Goal: Task Accomplishment & Management: Manage account settings

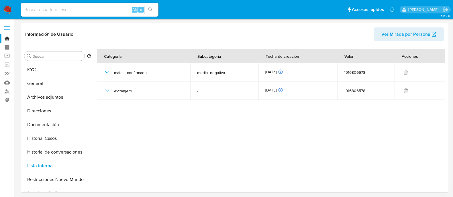
select select "10"
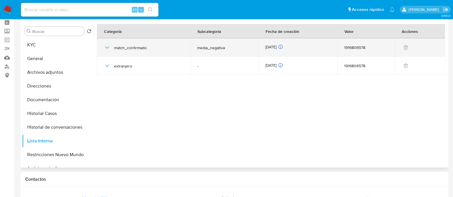
click at [105, 50] on icon "button" at bounding box center [107, 47] width 7 height 7
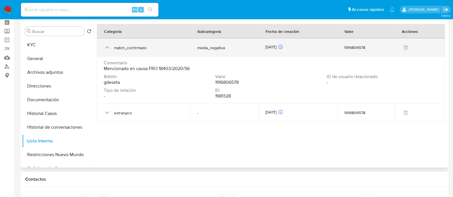
click at [105, 50] on icon "button" at bounding box center [107, 47] width 7 height 7
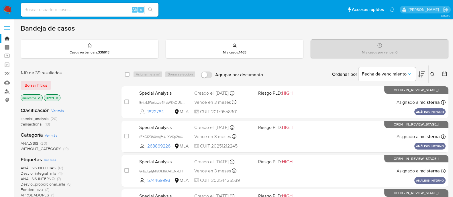
click at [8, 89] on link "Buscador de personas" at bounding box center [34, 91] width 68 height 9
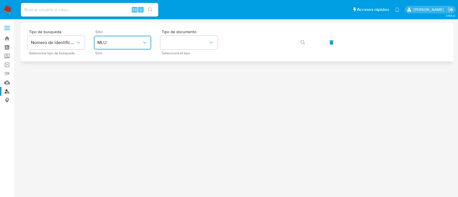
click at [131, 43] on span "MLU" at bounding box center [119, 43] width 45 height 6
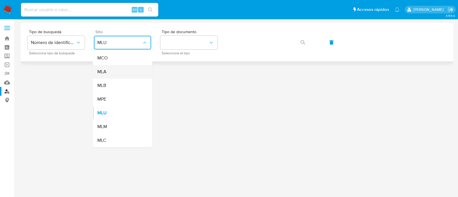
click at [130, 74] on div "MLA" at bounding box center [120, 72] width 47 height 14
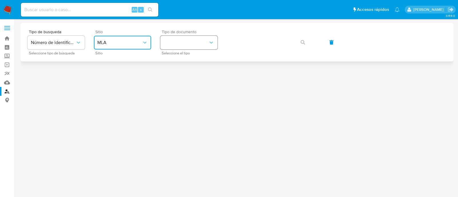
click at [179, 47] on button "identificationType" at bounding box center [188, 43] width 57 height 14
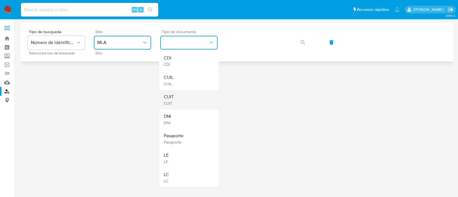
click at [183, 100] on div "CUIT CUIT" at bounding box center [187, 99] width 47 height 19
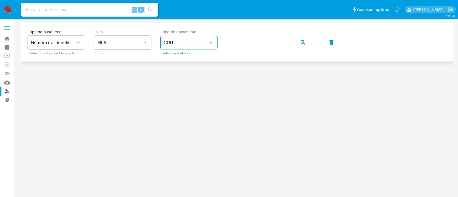
click at [294, 41] on button "button" at bounding box center [302, 43] width 19 height 14
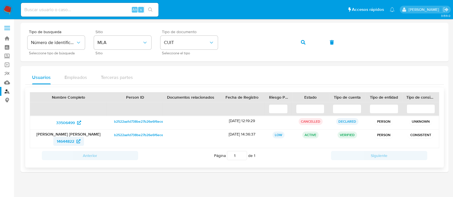
click at [67, 144] on span "14644822" at bounding box center [65, 141] width 17 height 9
click at [306, 43] on button "button" at bounding box center [302, 43] width 19 height 14
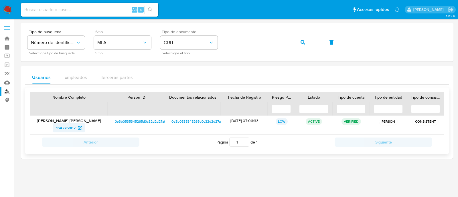
click at [62, 129] on span "154276882" at bounding box center [65, 127] width 19 height 9
click at [298, 40] on button "button" at bounding box center [302, 43] width 19 height 14
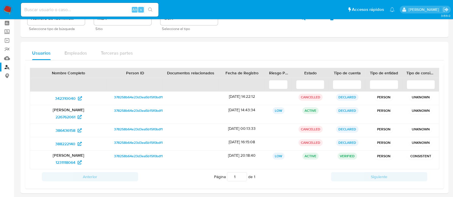
scroll to position [36, 0]
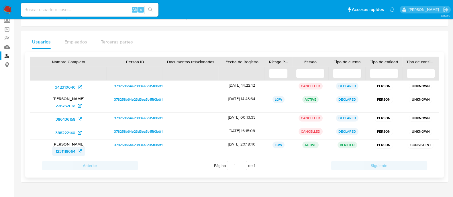
click at [76, 150] on span "1231118064" at bounding box center [69, 151] width 26 height 9
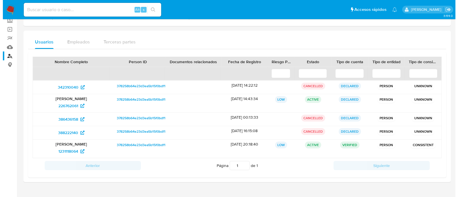
scroll to position [0, 0]
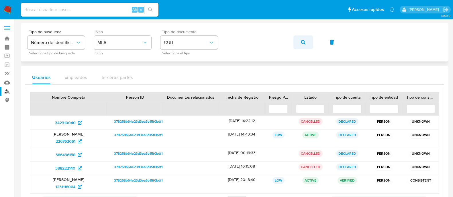
click at [303, 42] on icon "button" at bounding box center [303, 42] width 5 height 5
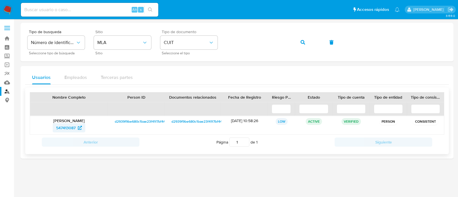
click at [71, 124] on span "547413087" at bounding box center [65, 127] width 19 height 9
click at [301, 43] on icon "button" at bounding box center [303, 42] width 5 height 5
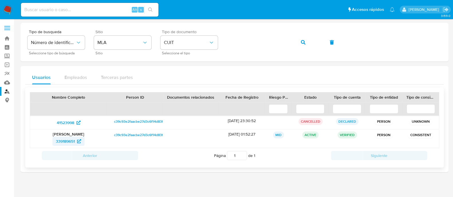
click at [76, 141] on span "339189651" at bounding box center [68, 141] width 25 height 9
click at [309, 41] on button "button" at bounding box center [302, 43] width 19 height 14
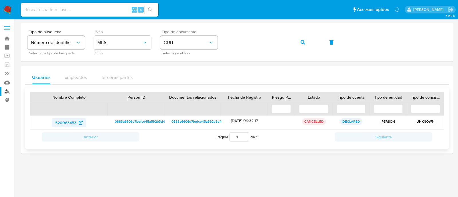
click at [73, 123] on span "520063453" at bounding box center [65, 122] width 21 height 9
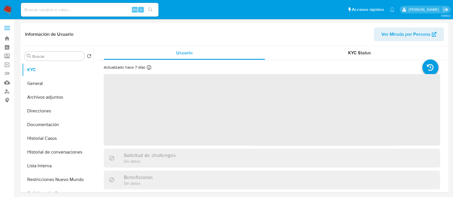
select select "10"
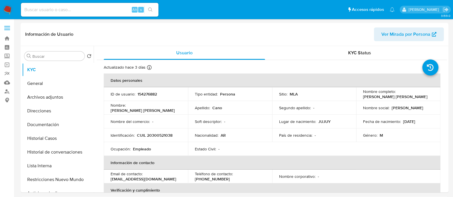
select select "10"
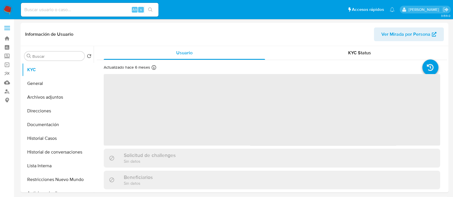
select select "10"
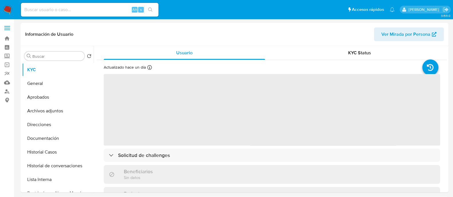
select select "10"
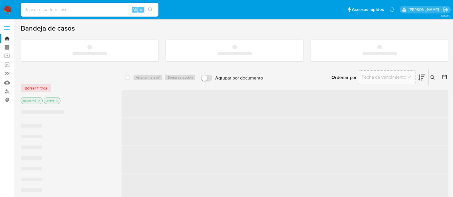
click at [7, 66] on link "Operaciones masivas" at bounding box center [34, 64] width 68 height 9
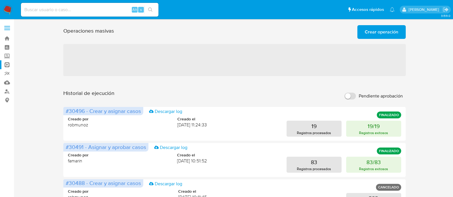
click at [392, 37] on span "Crear operación" at bounding box center [382, 32] width 34 height 13
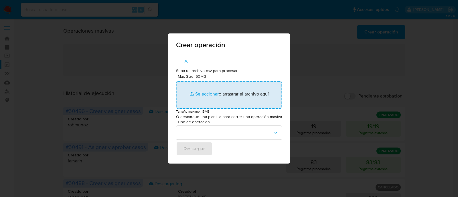
click at [242, 91] on input "Max Size: 50MB Seleccionar archivos" at bounding box center [229, 95] width 106 height 28
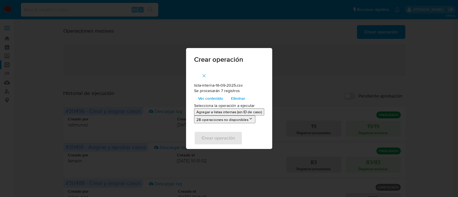
click at [224, 114] on p "Agregar a listas internas (sin ID de caso)" at bounding box center [230, 111] width 66 height 5
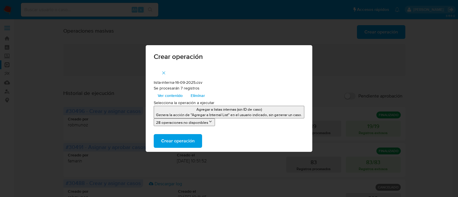
click at [184, 140] on span "Crear operación" at bounding box center [178, 141] width 34 height 13
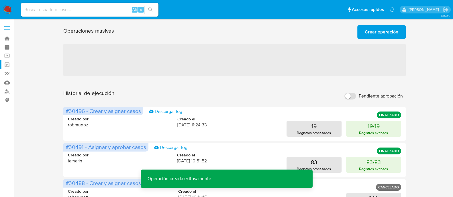
click at [365, 37] on span "Crear operación" at bounding box center [382, 32] width 34 height 13
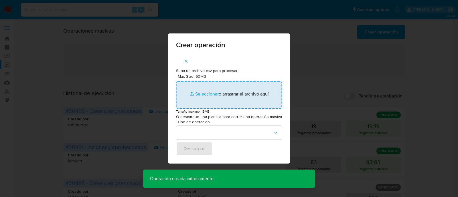
click at [212, 95] on input "Max Size: 50MB Seleccionar archivos" at bounding box center [229, 95] width 106 height 28
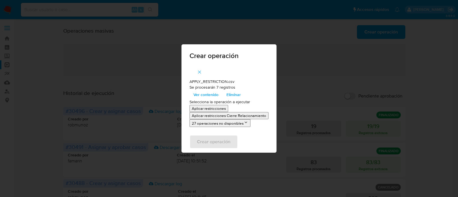
click at [211, 110] on p "Aplicar restricciones" at bounding box center [209, 108] width 34 height 5
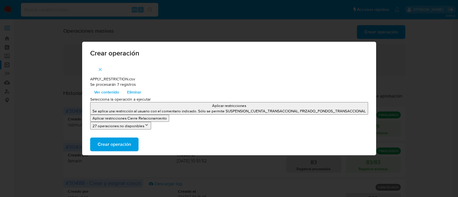
click at [129, 145] on span "Crear operación" at bounding box center [115, 144] width 34 height 13
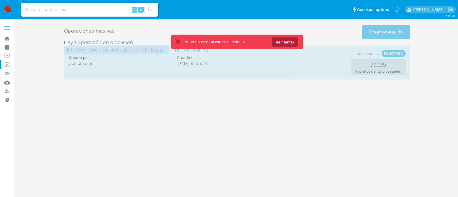
click at [278, 46] on span "Reintentar" at bounding box center [285, 42] width 19 height 9
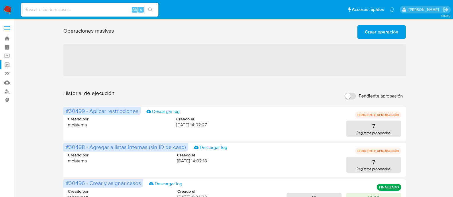
click at [351, 95] on input "Pendiente aprobación" at bounding box center [349, 96] width 11 height 7
checkbox input "true"
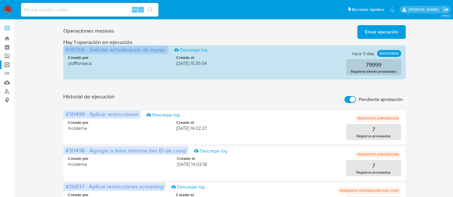
drag, startPoint x: 9, startPoint y: 8, endPoint x: 20, endPoint y: 2, distance: 12.8
click at [9, 8] on img at bounding box center [8, 10] width 10 height 10
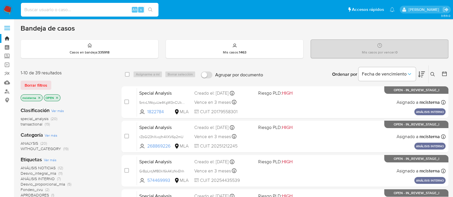
click at [106, 8] on input at bounding box center [90, 9] width 138 height 7
paste input "jTLh2LdfEEEVlClUdWKLuYX9"
type input "jTLh2LdfEEEVlClUdWKLuYX9"
click at [149, 8] on icon "search-icon" at bounding box center [150, 9] width 5 height 5
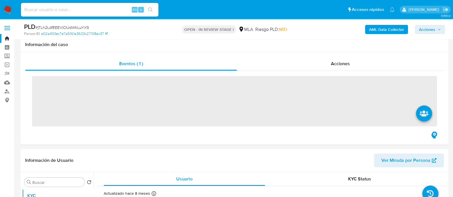
scroll to position [179, 0]
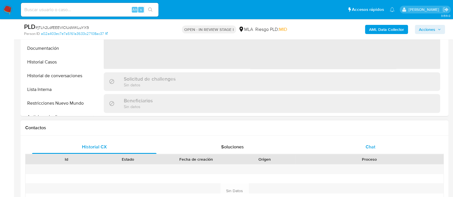
click at [356, 150] on div "Chat" at bounding box center [370, 147] width 124 height 14
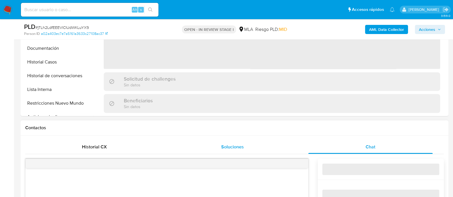
select select "10"
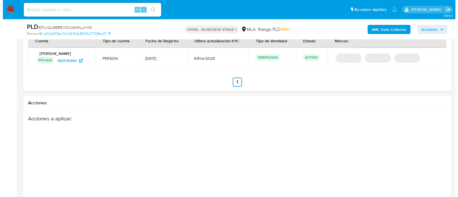
scroll to position [875, 0]
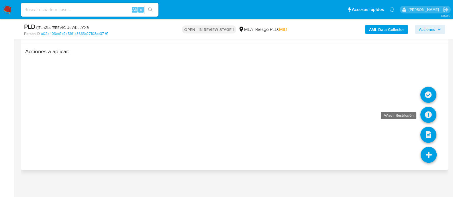
click at [430, 112] on icon at bounding box center [428, 115] width 16 height 16
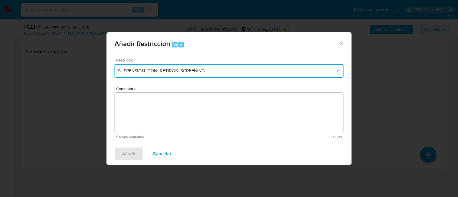
click at [134, 70] on span "SUSPENSION_CON_RETIROS_SCREENING" at bounding box center [226, 71] width 217 height 6
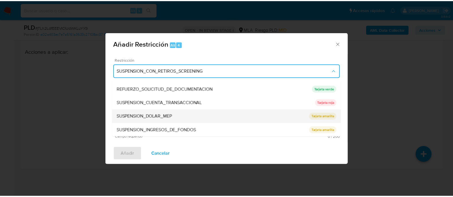
scroll to position [121, 0]
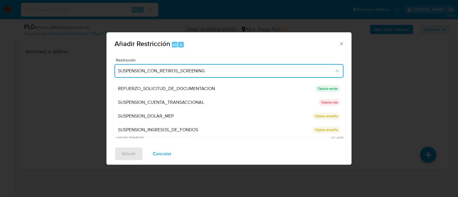
click at [197, 104] on span "SUSPENSION_CUENTA_TRANSACCIONAL" at bounding box center [161, 103] width 86 height 6
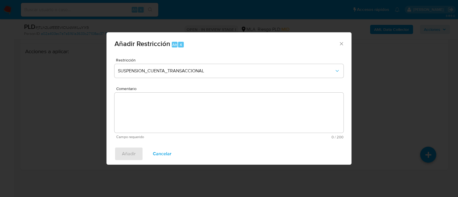
click at [221, 110] on textarea "Comentario" at bounding box center [229, 113] width 229 height 40
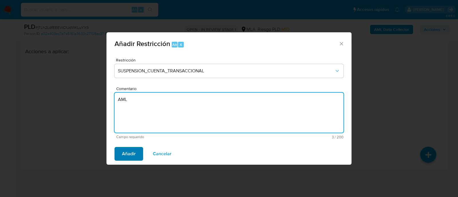
type textarea "AML"
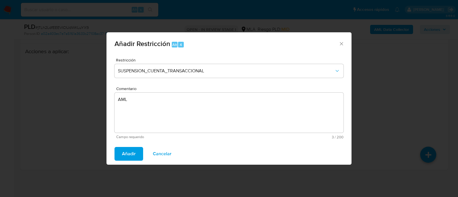
click at [118, 156] on button "Añadir" at bounding box center [129, 154] width 29 height 14
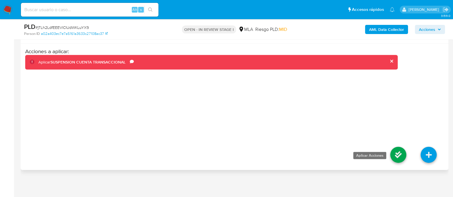
click at [396, 158] on icon at bounding box center [398, 155] width 16 height 16
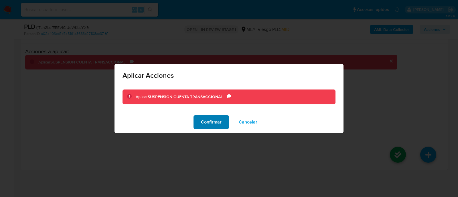
click at [218, 128] on span "Confirmar" at bounding box center [211, 122] width 21 height 13
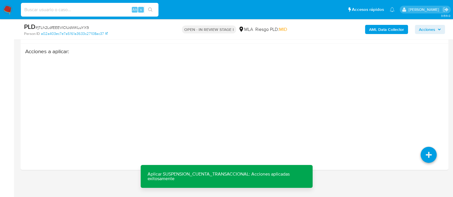
click at [79, 13] on input at bounding box center [90, 9] width 138 height 7
paste input "UGe16LGhEIr93kgTUkseRtwX"
type input "UGe16LGhEIr93kgTUkseRtwX"
click at [151, 10] on icon "search-icon" at bounding box center [150, 9] width 4 height 4
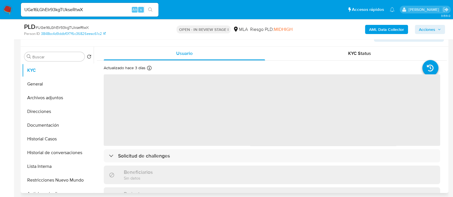
select select "10"
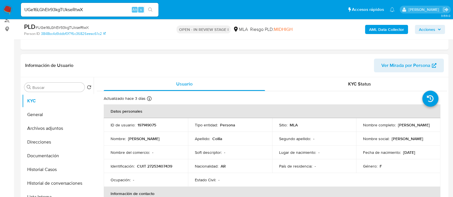
drag, startPoint x: 362, startPoint y: 127, endPoint x: 421, endPoint y: 128, distance: 59.6
click at [421, 128] on div "Nombre completo : Gabriela Patricia Collia" at bounding box center [398, 125] width 70 height 5
copy p "Gabriela Patricia Collia"
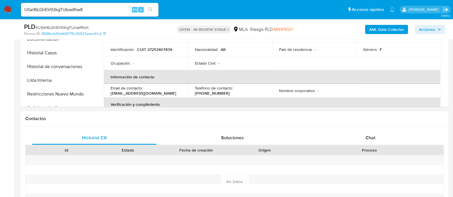
scroll to position [215, 0]
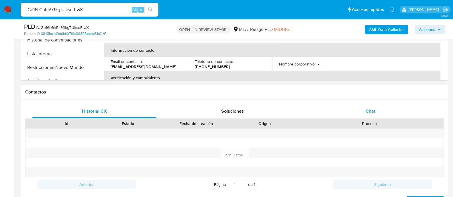
click at [357, 111] on div "Chat" at bounding box center [370, 112] width 124 height 14
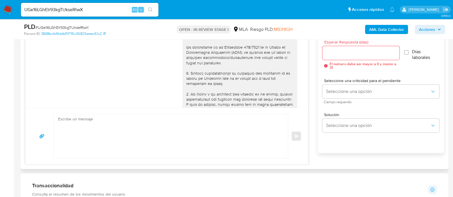
scroll to position [455, 0]
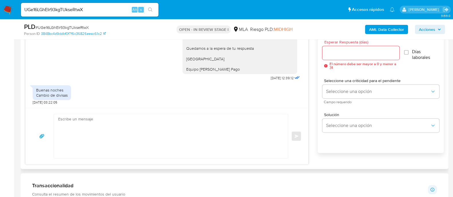
click at [149, 123] on textarea at bounding box center [169, 136] width 223 height 44
type textarea "h"
paste textarea "Gabriela Patricia Collia"
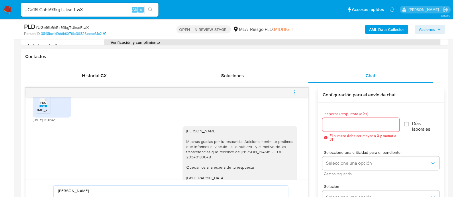
scroll to position [420, 0]
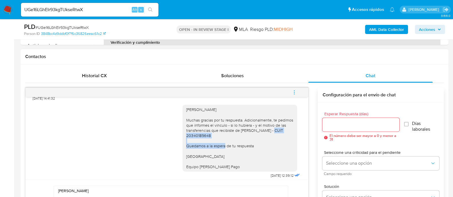
drag, startPoint x: 236, startPoint y: 140, endPoint x: 238, endPoint y: 147, distance: 6.5
click at [238, 147] on div "Hola Gabriela Patricia Collia Muchas gracias por tu respuesta. Adicionalmente, …" at bounding box center [240, 138] width 108 height 62
copy div "RAMOS MARIANO OSCAR - CUIT 20340189648"
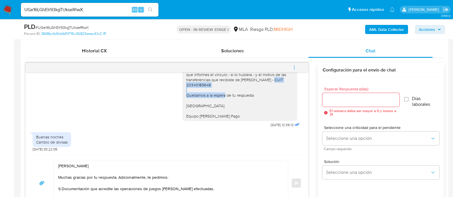
scroll to position [286, 0]
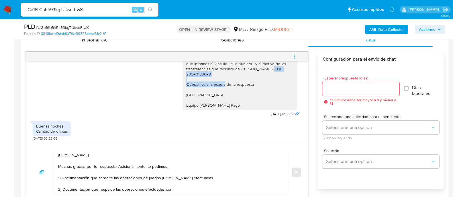
click at [201, 190] on textarea "Hola Gabriela Patricia Collia Muchas gracias por tu respuesta. Adicionalmente, …" at bounding box center [169, 172] width 223 height 44
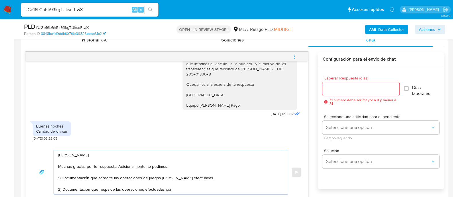
paste textarea "RAMOS MARIANO OSCAR - CUIT 20340189648"
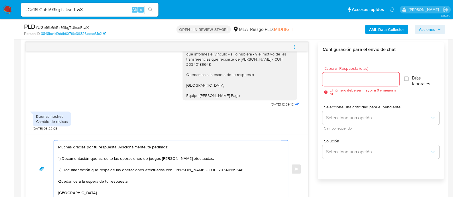
scroll to position [19, 0]
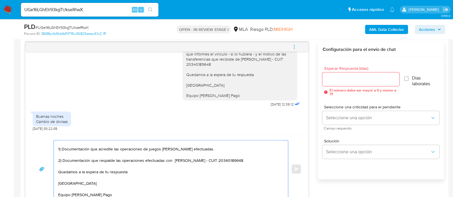
type textarea "Hola Gabriela Patricia Collia Muchas gracias por tu respuesta. Adicionalmente, …"
click at [330, 76] on input "Esperar Respuesta (días)" at bounding box center [360, 79] width 77 height 7
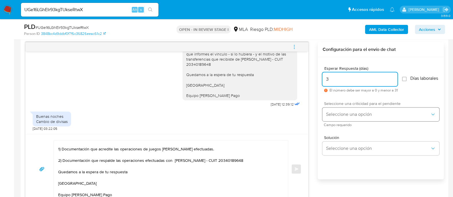
type input "3"
click at [366, 121] on button "Seleccione una opción" at bounding box center [380, 115] width 117 height 14
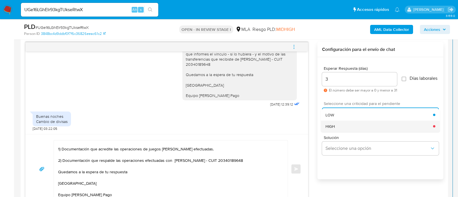
click at [351, 129] on div "HIGH" at bounding box center [380, 126] width 108 height 11
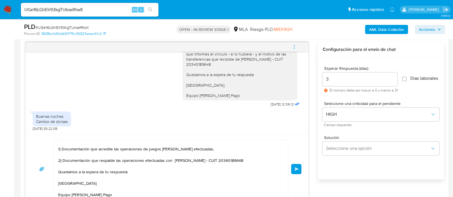
click at [299, 168] on button "Enviar" at bounding box center [296, 169] width 10 height 10
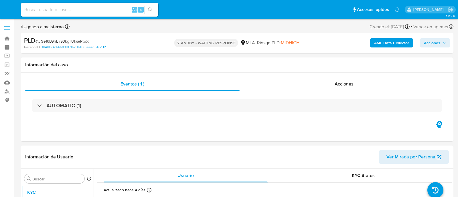
select select "10"
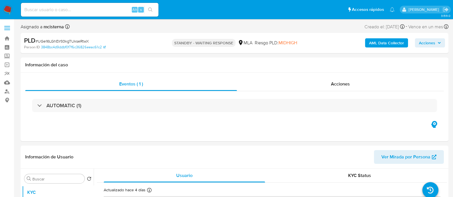
click at [103, 14] on div "Alt s" at bounding box center [90, 10] width 138 height 14
click at [114, 13] on input at bounding box center [90, 9] width 138 height 7
paste input "2lNZlfHmCm8N7W8PLdHyK9rF"
type input "2lNZlfHmCm8N7W8PLdHyK9rF"
click at [147, 8] on button "search-icon" at bounding box center [150, 10] width 12 height 8
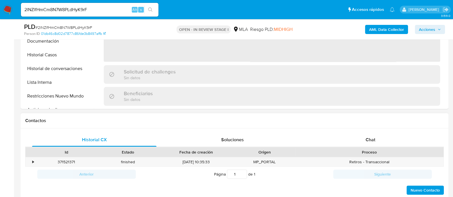
scroll to position [250, 0]
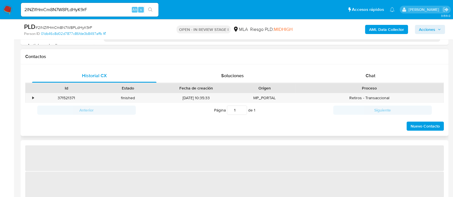
select select "10"
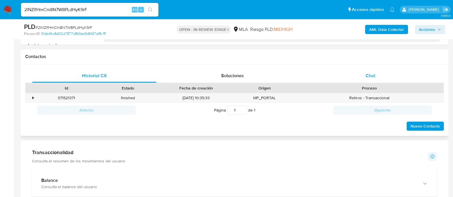
click at [370, 80] on div "Chat" at bounding box center [370, 76] width 124 height 14
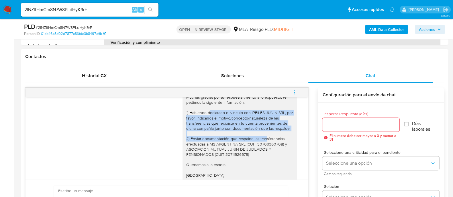
scroll to position [722, 0]
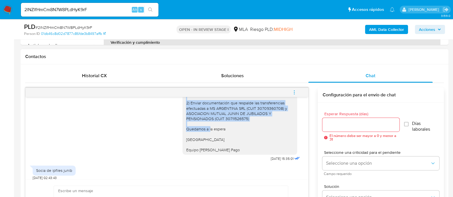
drag, startPoint x: 180, startPoint y: 128, endPoint x: 245, endPoint y: 139, distance: 66.0
click at [245, 139] on div "[PERSON_NAME] Muchas gracias por tu respuesta. Atento a lo expuesto, te pedimos…" at bounding box center [239, 100] width 115 height 109
copy div "1) Habiendo declarado el vinculo con IPFILES JUNIN SRL, por favor, indicanos el…"
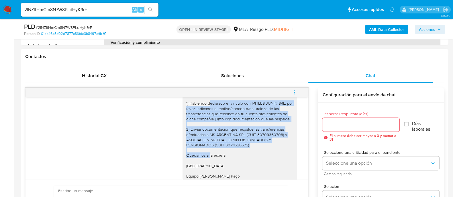
click at [212, 149] on div "Hola Maria Paula Guarnerio Muchas gracias por tu respuesta. Atento a lo expuest…" at bounding box center [240, 127] width 108 height 104
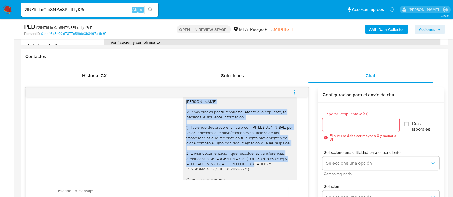
scroll to position [743, 0]
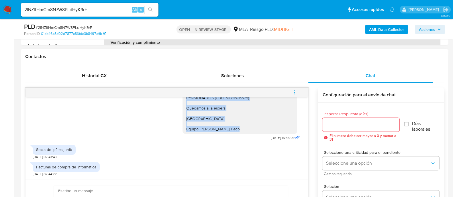
drag, startPoint x: 180, startPoint y: 172, endPoint x: 225, endPoint y: 144, distance: 52.3
click at [225, 132] on div "Hola Maria Paula Guarnerio Muchas gracias por tu respuesta. Atento a lo expuest…" at bounding box center [240, 80] width 108 height 104
copy div "Hola Maria Paula Guarnerio Muchas gracias por tu respuesta. Atento a lo expuest…"
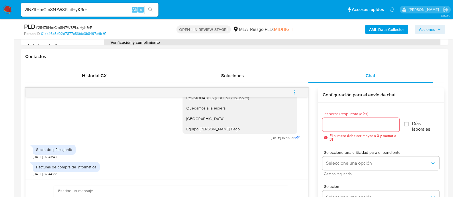
paste textarea "Hola Maria Paula Guarnerio Muchas gracias por tu respuesta. Atento a lo expuest…"
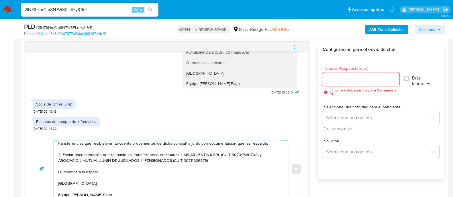
scroll to position [0, 0]
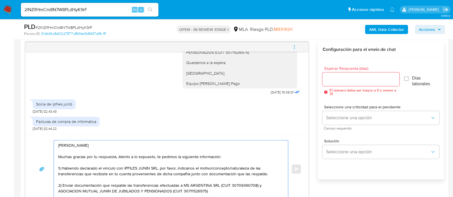
click at [137, 156] on textarea "Hola Maria Paula Guarnerio Muchas gracias por tu respuesta. Atento a lo expuest…" at bounding box center [169, 169] width 223 height 57
click at [197, 156] on textarea "Hola Maria Paula Guarnerio Muchas gracias por tu respuesta. Atento a lo expuest…" at bounding box center [169, 169] width 223 height 57
click at [156, 157] on textarea "Hola Maria Paula Guarnerio Muchas gracias por tu respuesta. Atento a lo expuest…" at bounding box center [169, 169] width 223 height 57
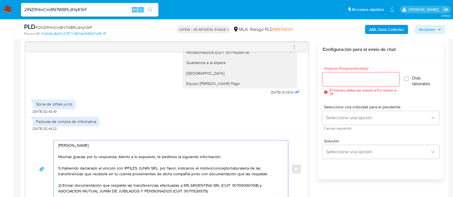
click at [176, 158] on textarea "Hola Maria Paula Guarnerio Muchas gracias por tu respuesta. Atento a lo expuest…" at bounding box center [169, 169] width 223 height 57
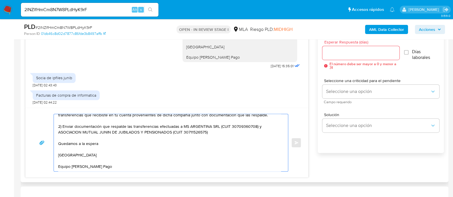
scroll to position [296, 0]
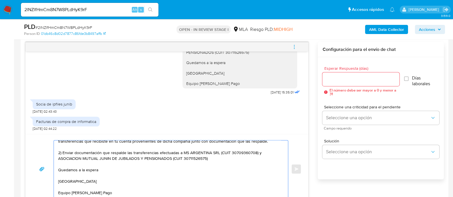
type textarea "Hola Maria Paula Guarnerio Muchas gracias por tu respuesta. Atento a lo expuest…"
click at [330, 83] on div at bounding box center [360, 79] width 77 height 14
click at [330, 79] on input "Esperar Respuesta (días)" at bounding box center [360, 79] width 77 height 7
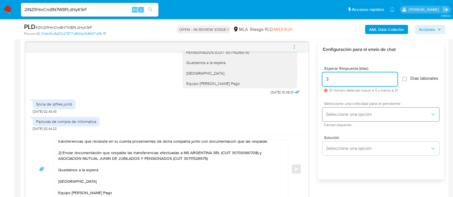
type input "3"
click at [333, 114] on button "Seleccione una opción" at bounding box center [380, 115] width 117 height 14
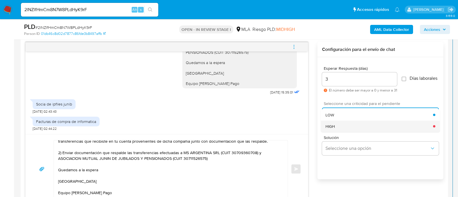
click at [334, 129] on span "HIGH" at bounding box center [330, 126] width 9 height 5
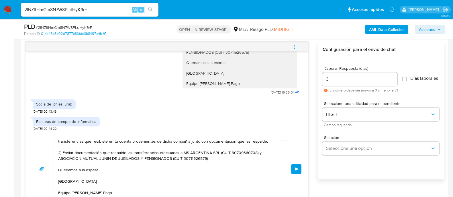
click at [295, 168] on span "Enviar" at bounding box center [296, 169] width 4 height 3
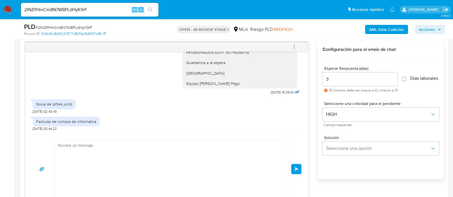
scroll to position [884, 0]
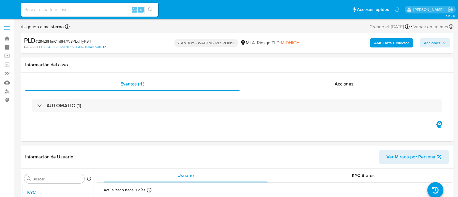
select select "10"
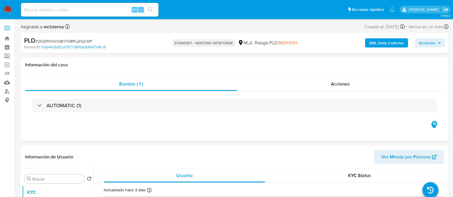
click at [107, 9] on input at bounding box center [90, 9] width 138 height 7
paste input "ExH8sDPkWvpgzSWFxBu7O83M"
type input "ExH8sDPkWvpgzSWFxBu7O83M"
click at [150, 9] on icon "search-icon" at bounding box center [150, 9] width 5 height 5
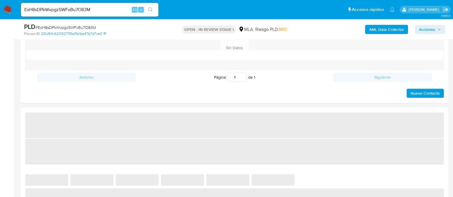
scroll to position [215, 0]
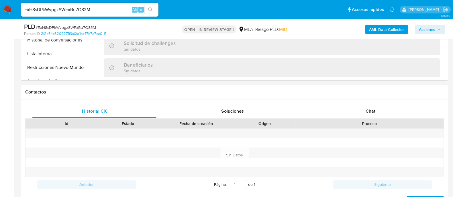
select select "10"
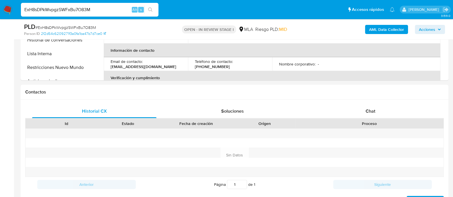
click at [111, 10] on input "ExH8sDPkWvpgzSWFxBu7O83M" at bounding box center [90, 9] width 138 height 7
paste input "Rf2HySBGU9bFnwI9YeVowYj6"
type input "Rf2HySBGU9bFnwI9YeVowYj6"
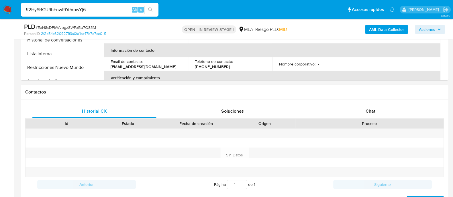
click at [148, 9] on icon "search-icon" at bounding box center [150, 9] width 5 height 5
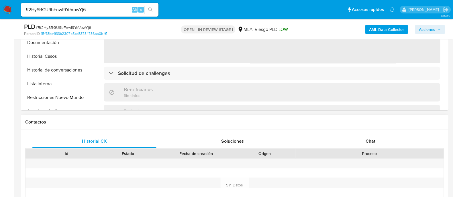
scroll to position [250, 0]
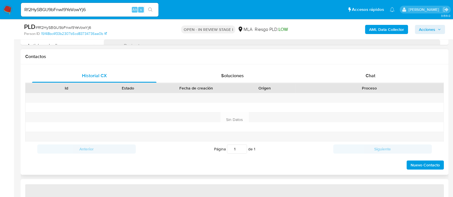
select select "10"
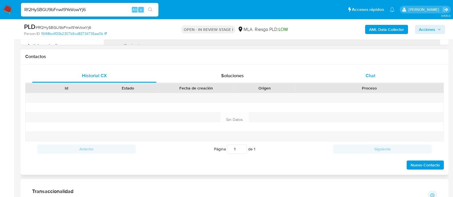
click at [361, 78] on div "Chat" at bounding box center [370, 76] width 124 height 14
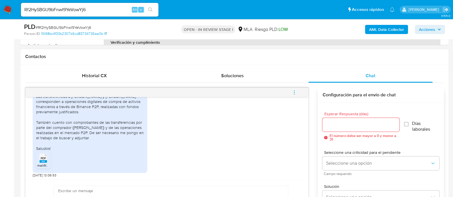
scroll to position [839, 0]
click at [42, 156] on span "PDF" at bounding box center [43, 158] width 5 height 4
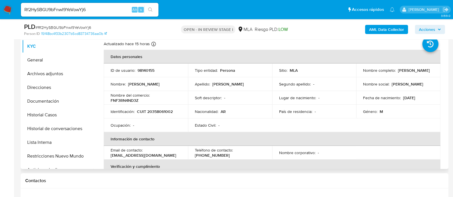
scroll to position [36, 0]
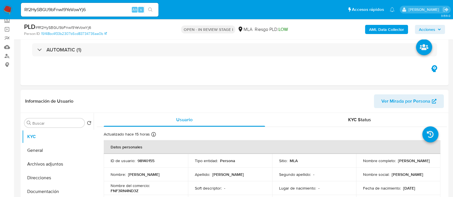
drag, startPoint x: 361, startPoint y: 164, endPoint x: 406, endPoint y: 165, distance: 45.0
click at [406, 164] on p "[PERSON_NAME]" at bounding box center [414, 160] width 32 height 5
copy p "[PERSON_NAME]"
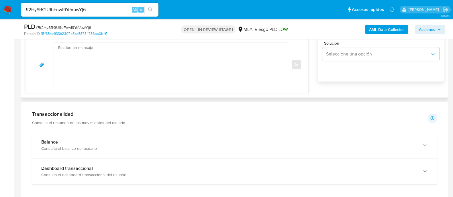
scroll to position [322, 0]
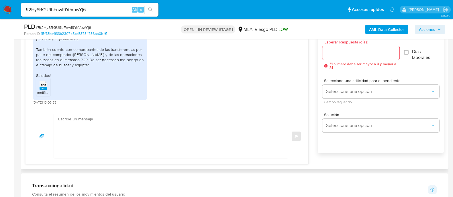
click at [170, 125] on textarea at bounding box center [169, 136] width 223 height 44
paste textarea "[PERSON_NAME]"
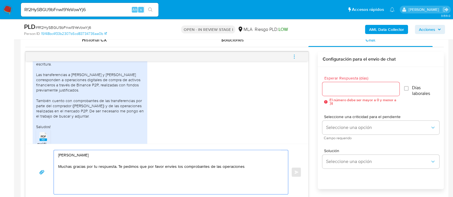
scroll to position [803, 0]
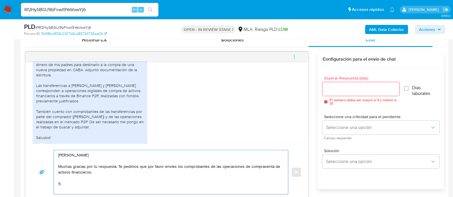
drag, startPoint x: 126, startPoint y: 178, endPoint x: 119, endPoint y: 172, distance: 9.9
click at [119, 172] on textarea "Hola Flavio Nicolàs Fernandez Muchas gracias por tu respuesta. Te pedimos que p…" at bounding box center [169, 172] width 223 height 44
click at [100, 177] on textarea "Hola Flavio Nicolàs Fernandez Muchas gracias por tu respuesta. Te pedimos que p…" at bounding box center [169, 172] width 223 height 44
drag, startPoint x: 85, startPoint y: 181, endPoint x: 97, endPoint y: 173, distance: 14.6
click at [97, 173] on textarea "Hola Flavio Nicolàs Fernandez Muchas gracias por tu respuesta. Te pedimos que p…" at bounding box center [169, 172] width 223 height 44
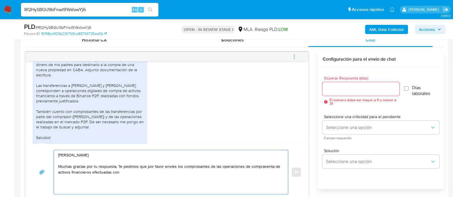
paste textarea "ACEVEDO LEANDRO EZEQUIEL"
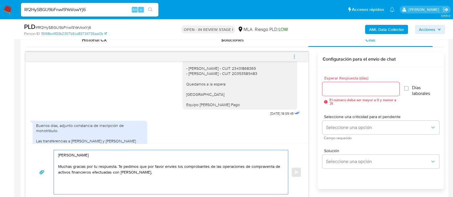
scroll to position [481, 0]
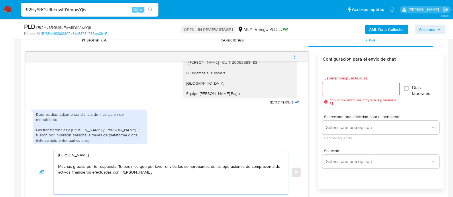
paste textarea "LARTIGUE RENZO"
paste textarea "SAUZA CHAVEZ MARCO ANTONIO"
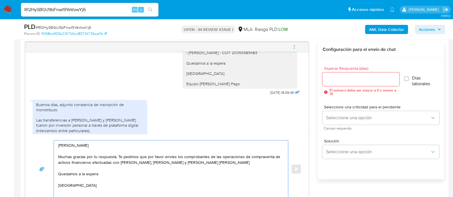
scroll to position [8, 0]
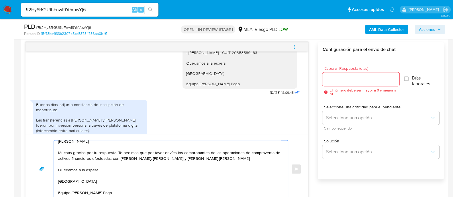
click at [118, 155] on textarea "Hola Flavio Nicolàs Fernandez Muchas gracias por tu respuesta. Te pedimos que p…" at bounding box center [169, 169] width 223 height 57
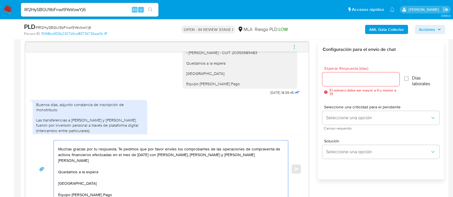
click at [126, 167] on textarea "Hola Flavio Nicolàs Fernandez Muchas gracias por tu respuesta. Te pedimos que p…" at bounding box center [169, 169] width 223 height 57
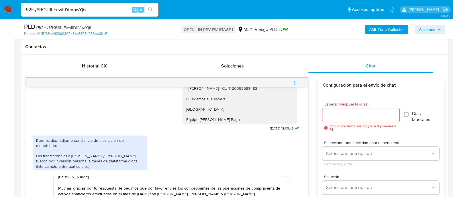
scroll to position [0, 0]
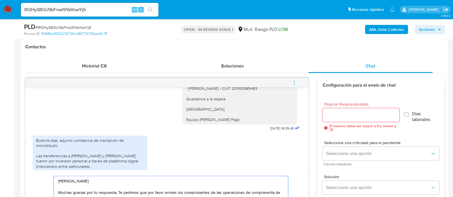
type textarea "Hola Flavio Nicolàs Fernandez Muchas gracias por tu respuesta. Te pedimos que p…"
click at [329, 113] on input "Esperar Respuesta (días)" at bounding box center [360, 114] width 77 height 7
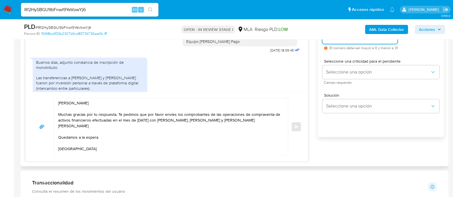
scroll to position [332, 0]
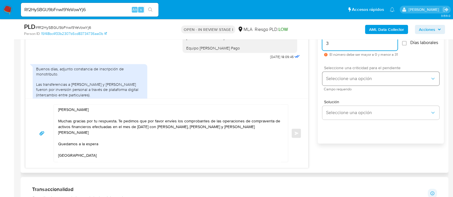
type input "3"
click at [347, 86] on button "Seleccione una opción" at bounding box center [380, 79] width 117 height 14
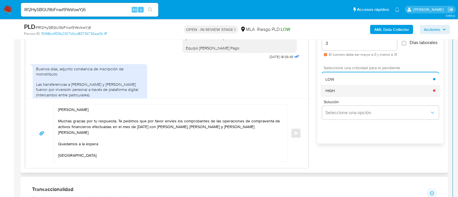
click at [339, 94] on div "HIGH" at bounding box center [380, 90] width 108 height 11
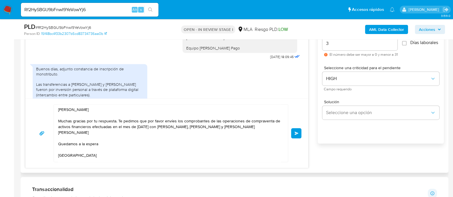
click at [294, 133] on span "Enviar" at bounding box center [296, 133] width 4 height 3
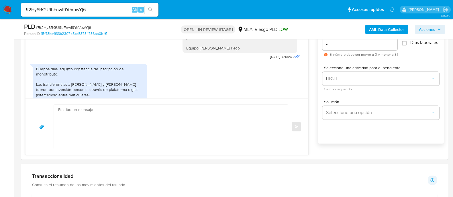
scroll to position [923, 0]
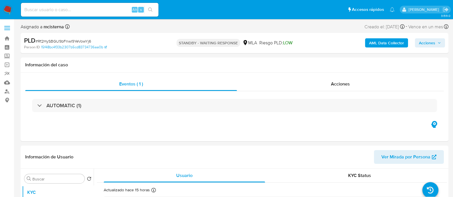
select select "10"
click at [111, 14] on div "Alt s" at bounding box center [90, 10] width 138 height 14
click at [112, 8] on input at bounding box center [90, 9] width 138 height 7
paste input "wo1Qj4HSgScw4TLzaiL7S2w2"
type input "wo1Qj4HSgScw4TLzaiL7S2w2"
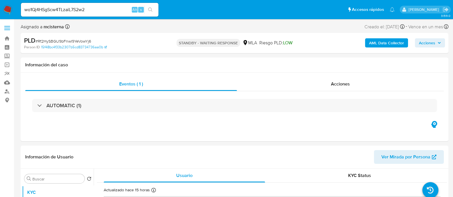
click at [154, 8] on button "search-icon" at bounding box center [150, 10] width 12 height 8
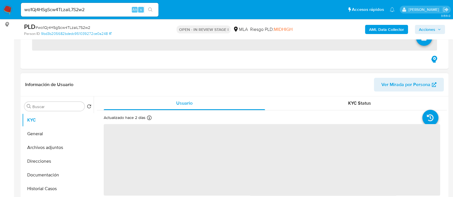
scroll to position [107, 0]
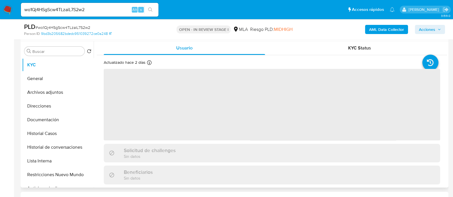
select select "10"
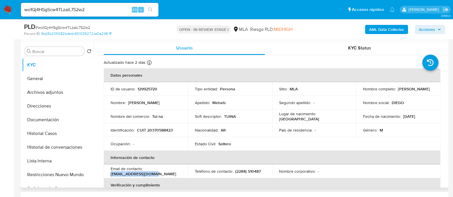
drag, startPoint x: 109, startPoint y: 174, endPoint x: 176, endPoint y: 174, distance: 66.7
click at [176, 174] on td "Email de contacto : [EMAIL_ADDRESS][DOMAIN_NAME]" at bounding box center [146, 172] width 84 height 14
copy p "[EMAIL_ADDRESS][DOMAIN_NAME]"
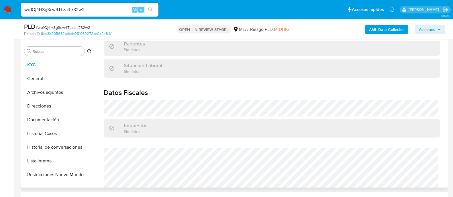
scroll to position [307, 0]
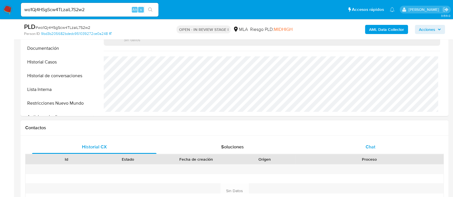
click at [362, 152] on div "Chat" at bounding box center [370, 147] width 124 height 14
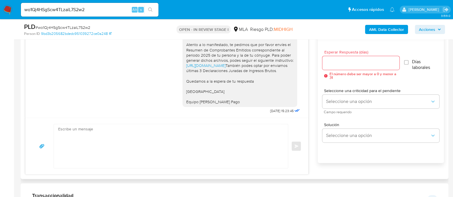
scroll to position [286, 0]
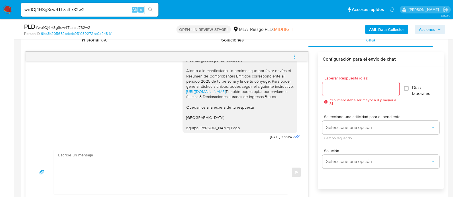
click at [289, 56] on button "menu-action" at bounding box center [294, 57] width 19 height 14
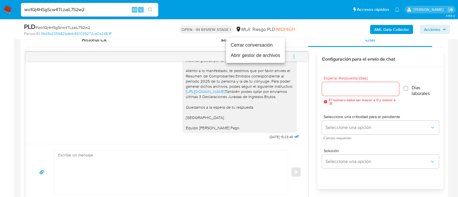
click at [258, 47] on li "Cerrar conversación" at bounding box center [255, 45] width 59 height 10
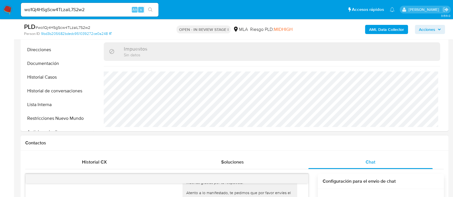
scroll to position [107, 0]
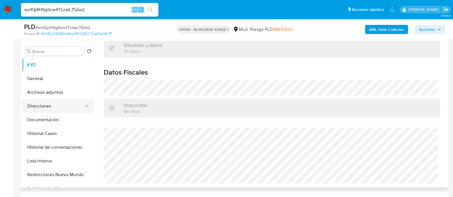
click at [61, 111] on button "Direcciones" at bounding box center [55, 106] width 67 height 14
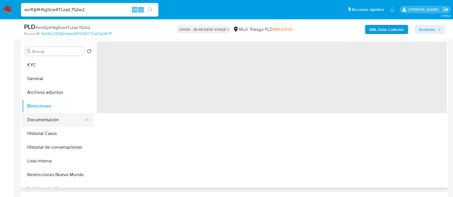
click at [60, 116] on button "Documentación" at bounding box center [55, 120] width 67 height 14
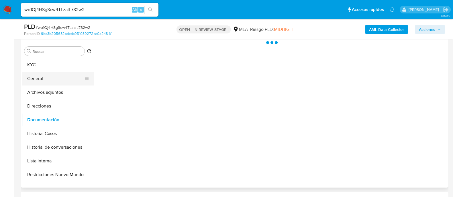
click at [50, 80] on button "General" at bounding box center [55, 79] width 67 height 14
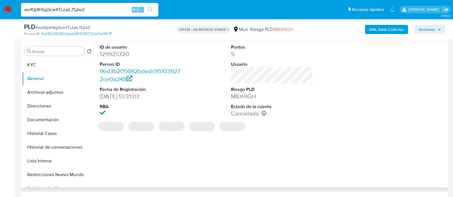
click at [121, 52] on dd "129925720" at bounding box center [141, 54] width 82 height 8
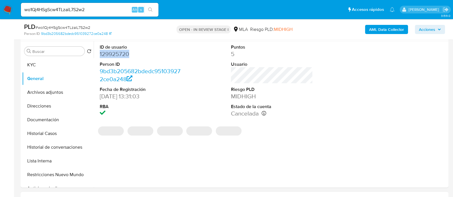
copy dd "129925720"
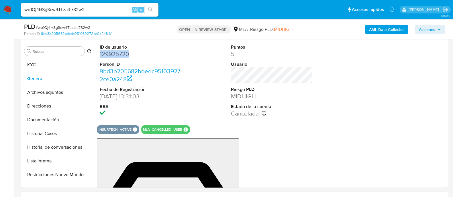
copy dd "129925720"
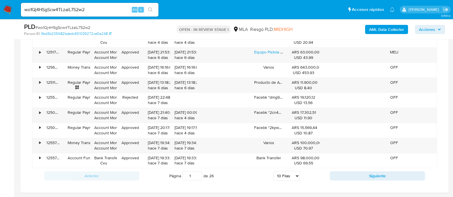
scroll to position [752, 0]
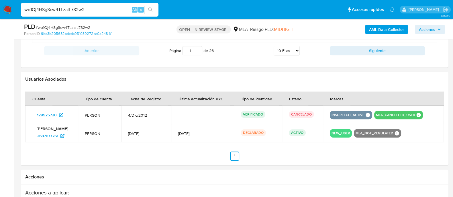
click at [108, 10] on input "wo1Qj4HSgScw4TLzaiL7S2w2" at bounding box center [90, 9] width 138 height 7
paste input "nLFZ3od8PuR8JisNFBchQGPR"
type input "nLFZ3od8PuR8JisNFBchQGPR"
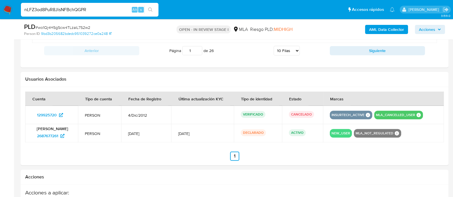
click at [146, 7] on button "search-icon" at bounding box center [150, 10] width 12 height 8
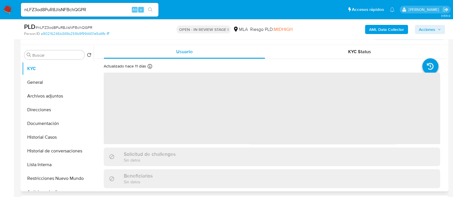
scroll to position [143, 0]
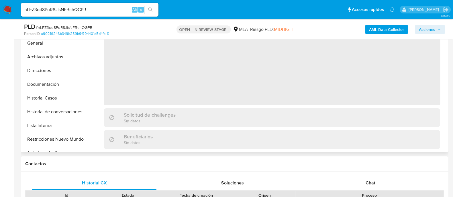
select select "10"
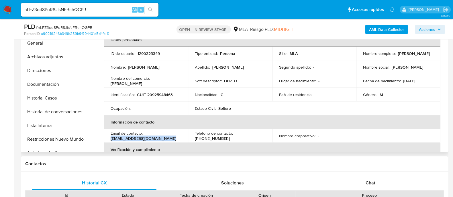
drag, startPoint x: 109, startPoint y: 140, endPoint x: 172, endPoint y: 137, distance: 63.4
click at [172, 137] on td "Email de contacto : moralespatricio677@gmail.com" at bounding box center [146, 136] width 84 height 14
copy p "moralespatricio677@gmail.com"
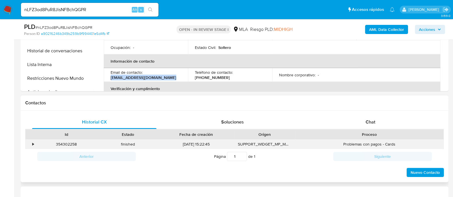
scroll to position [215, 0]
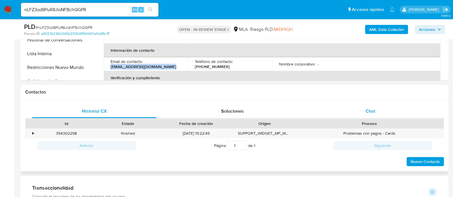
click at [361, 114] on div "Chat" at bounding box center [370, 112] width 124 height 14
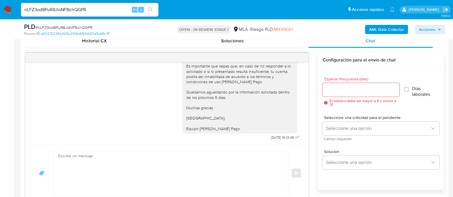
scroll to position [286, 0]
click at [122, 6] on input "nLFZ3od8PuR8JisNFBchQGPR" at bounding box center [90, 9] width 138 height 7
paste input "OhMTzY0Ij47Brds2qHmn5pE9"
type input "OhMTzY0Ij47Brds2qHmn5pE9"
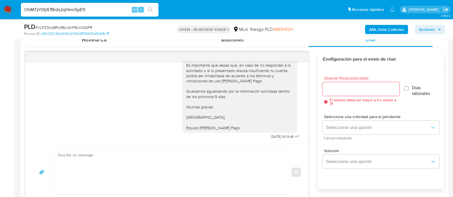
click at [152, 8] on icon "search-icon" at bounding box center [150, 9] width 5 height 5
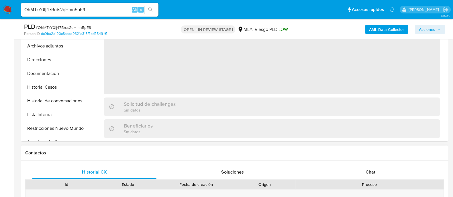
select select "10"
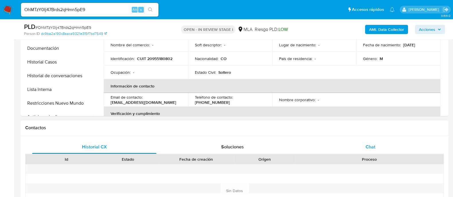
click at [362, 152] on div "Chat" at bounding box center [370, 147] width 124 height 14
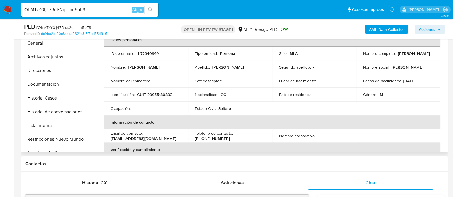
scroll to position [107, 0]
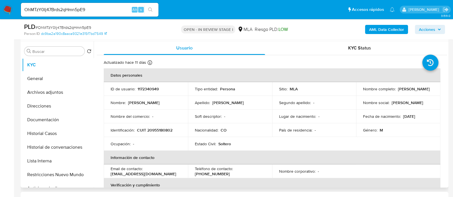
drag, startPoint x: 361, startPoint y: 90, endPoint x: 420, endPoint y: 90, distance: 59.0
click at [420, 90] on td "Nombre completo : Pedro Miguel Rodriguez Ortiz" at bounding box center [398, 89] width 84 height 14
copy p "Pedro Miguel Rodriguez Ortiz"
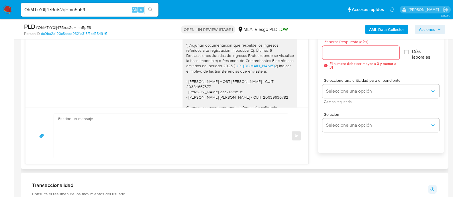
scroll to position [322, 0]
click at [175, 135] on textarea at bounding box center [169, 136] width 223 height 44
paste textarea "Pedro Miguel Rodriguez Ortiz"
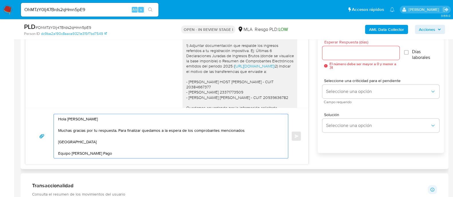
type textarea "Hola Pedro Miguel Rodriguez Ortiz Muchas gracias por tu respuesta. Para finaliz…"
click at [328, 48] on div at bounding box center [360, 53] width 77 height 14
click at [329, 52] on input "Esperar Respuesta (días)" at bounding box center [360, 52] width 77 height 7
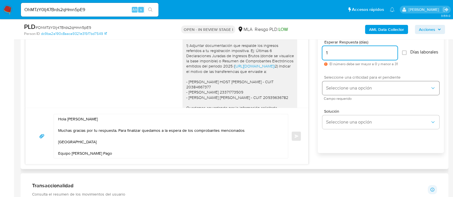
type input "1"
click at [339, 88] on button "Seleccione una opción" at bounding box center [380, 88] width 117 height 14
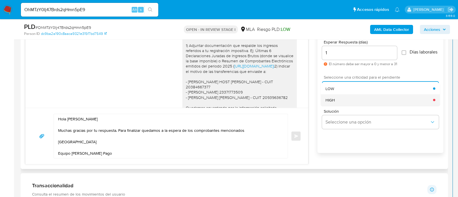
click at [337, 102] on div "HIGH" at bounding box center [380, 99] width 108 height 11
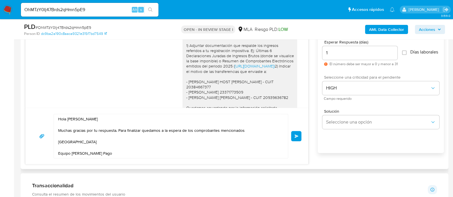
click at [297, 136] on span "Enviar" at bounding box center [296, 136] width 4 height 3
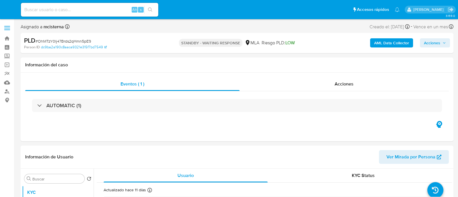
select select "10"
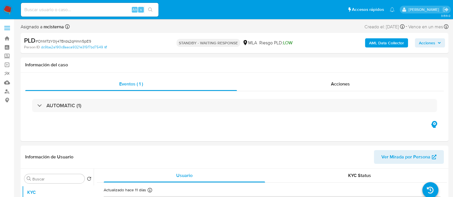
click at [121, 11] on input at bounding box center [90, 9] width 138 height 7
paste input "poH9FfFCKu1vjEqd6xuPt4gt"
type input "poH9FfFCKu1vjEqd6xuPt4gt"
click at [151, 11] on icon "search-icon" at bounding box center [150, 9] width 5 height 5
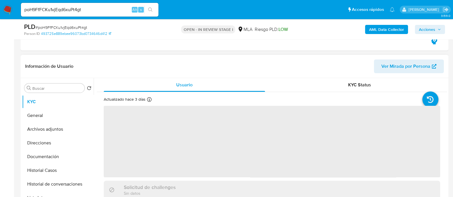
scroll to position [107, 0]
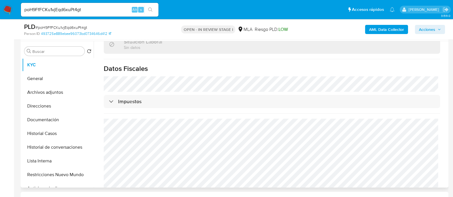
select select "10"
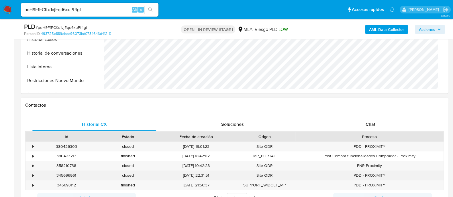
scroll to position [215, 0]
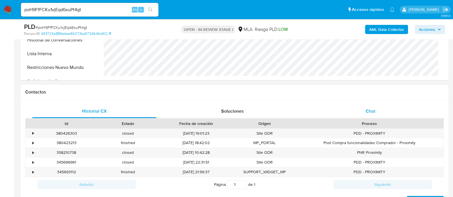
click at [362, 111] on div "Chat" at bounding box center [370, 112] width 124 height 14
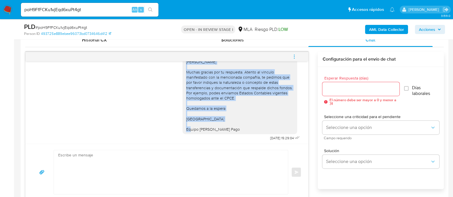
scroll to position [652, 0]
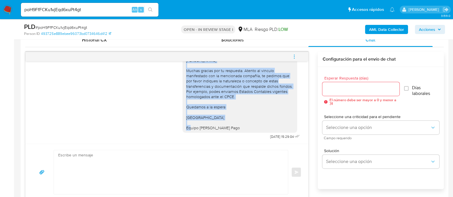
drag, startPoint x: 181, startPoint y: 95, endPoint x: 233, endPoint y: 128, distance: 61.2
click at [233, 128] on div "[PERSON_NAME] Muchas gracias por tu respuesta. Atento al vinculo manifestado co…" at bounding box center [240, 94] width 108 height 73
copy div "Hola [PERSON_NAME] Muchas gracias por tu respuesta. Atento al vinculo manifesta…"
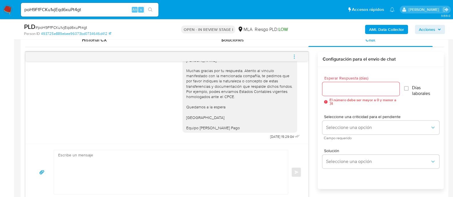
click at [217, 166] on textarea at bounding box center [169, 172] width 223 height 44
paste textarea "[PERSON_NAME] Muchas gracias por tu respuesta. Atento al vinculo manifestado co…"
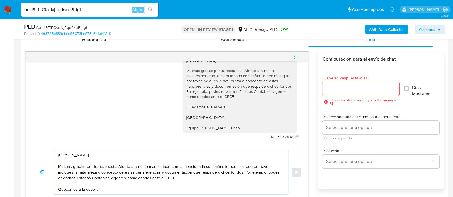
scroll to position [296, 0]
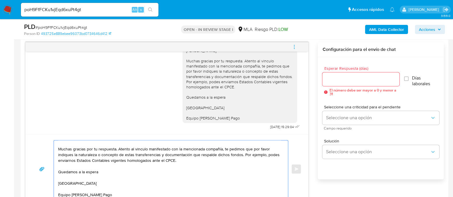
type textarea "[PERSON_NAME] Muchas gracias por tu respuesta. Atento al vinculo manifestado co…"
click at [360, 80] on input "Esperar Respuesta (días)" at bounding box center [360, 79] width 77 height 7
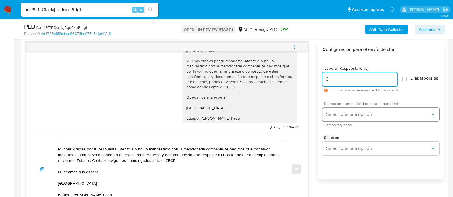
type input "3"
click at [354, 111] on button "Seleccione una opción" at bounding box center [380, 115] width 117 height 14
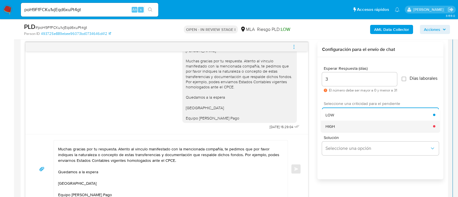
click at [344, 130] on div "HIGH" at bounding box center [380, 126] width 108 height 11
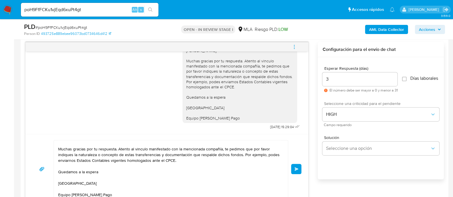
click at [302, 162] on div "[PERSON_NAME] Muchas gracias por tu respuesta. Atento al vinculo manifestado co…" at bounding box center [166, 169] width 283 height 70
click at [301, 162] on div "[PERSON_NAME] Muchas gracias por tu respuesta. Atento al vinculo manifestado co…" at bounding box center [166, 169] width 269 height 58
click at [300, 167] on button "Enviar" at bounding box center [296, 169] width 10 height 10
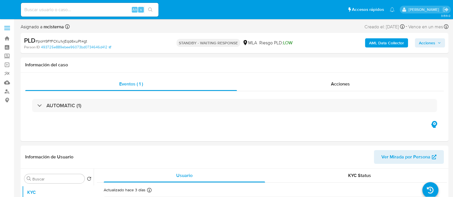
select select "10"
click at [119, 11] on input at bounding box center [90, 9] width 138 height 7
paste input "R5cRPuPk3Kp2a3IfGqFn8qAt"
type input "R5cRPuPk3Kp2a3IfGqFn8qAt"
click at [150, 10] on icon "search-icon" at bounding box center [150, 9] width 5 height 5
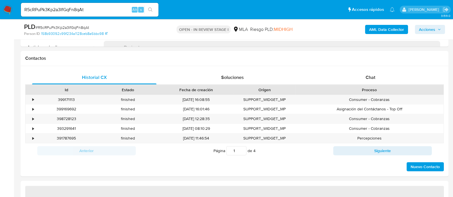
select select "10"
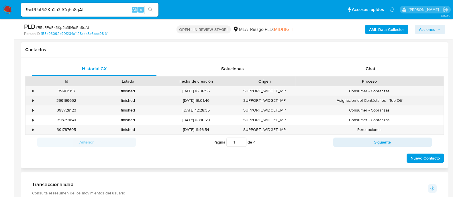
scroll to position [250, 0]
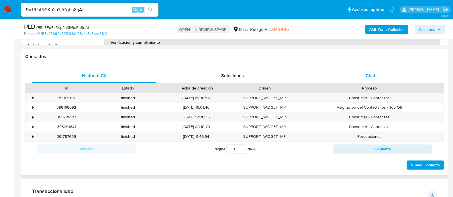
click at [363, 80] on div "Chat" at bounding box center [370, 76] width 124 height 14
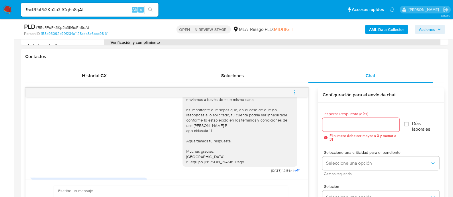
scroll to position [426, 0]
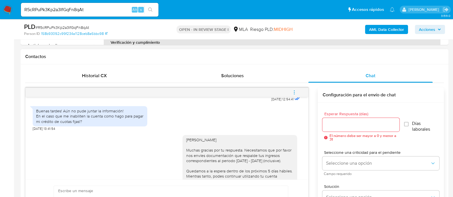
click at [295, 88] on span "menu-action" at bounding box center [294, 93] width 5 height 14
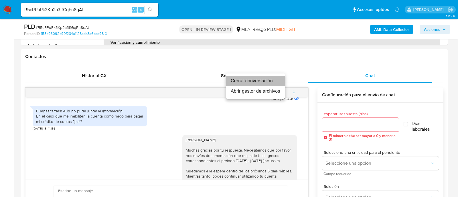
click at [266, 80] on li "Cerrar conversación" at bounding box center [255, 81] width 59 height 10
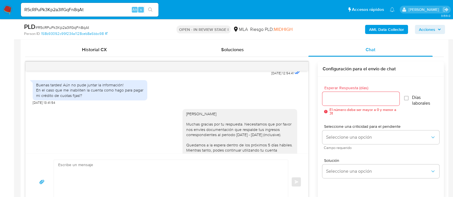
scroll to position [169, 0]
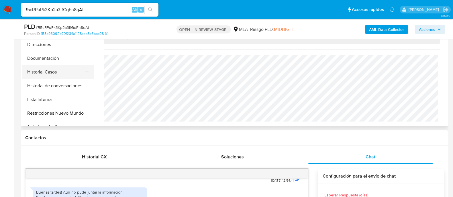
click at [60, 65] on button "Historial Casos" at bounding box center [55, 72] width 67 height 14
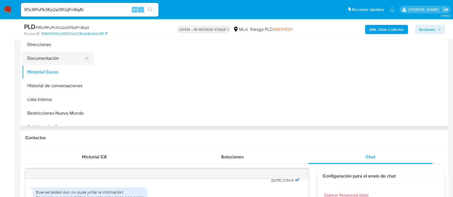
scroll to position [0, 0]
click at [62, 64] on button "Documentación" at bounding box center [55, 59] width 67 height 14
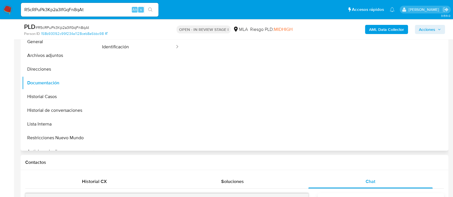
scroll to position [133, 0]
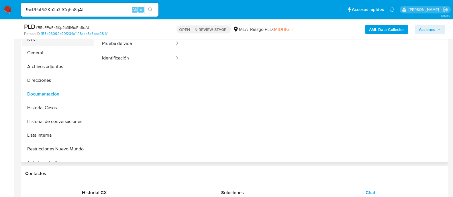
click at [42, 44] on button "KYC" at bounding box center [55, 39] width 67 height 14
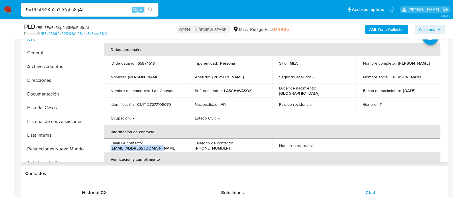
drag, startPoint x: 110, startPoint y: 148, endPoint x: 180, endPoint y: 148, distance: 69.3
click at [180, 148] on div "Email de contacto : laschavass.ok@gmail.com" at bounding box center [146, 146] width 70 height 10
copy p "laschavass.ok@gmail.com"
click at [145, 60] on td "ID de usuario : 65974518" at bounding box center [146, 63] width 84 height 14
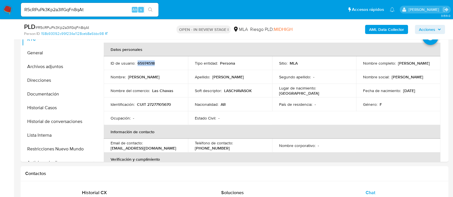
copy p "65974518"
drag, startPoint x: 152, startPoint y: 90, endPoint x: 178, endPoint y: 90, distance: 26.4
click at [178, 90] on div "Nombre del comercio : Las Chavas" at bounding box center [146, 90] width 70 height 5
copy p "Las Chavas"
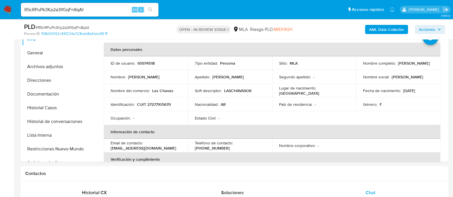
click at [104, 9] on input "R5cRPuPk3Kp2a3IfGqFn8qAt" at bounding box center [90, 9] width 138 height 7
paste input "x4s8ndSI4rQj8uqWJLE8CCkU"
type input "x4s8ndSI4rQj8uqWJLE8CCkU"
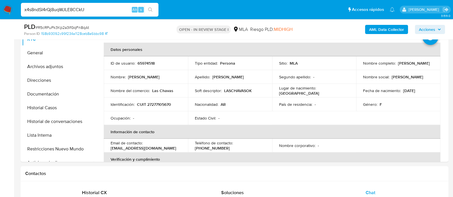
click at [153, 8] on button "search-icon" at bounding box center [150, 10] width 12 height 8
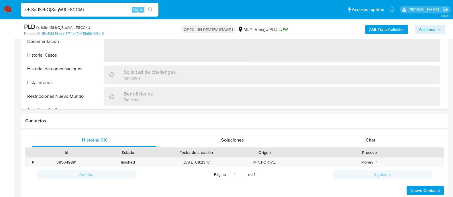
scroll to position [286, 0]
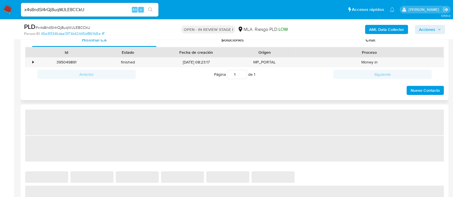
select select "10"
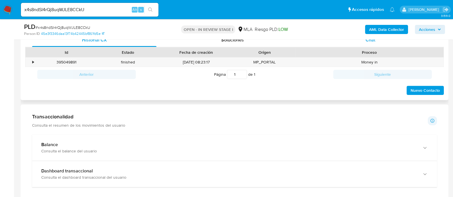
click at [365, 42] on div "Chat" at bounding box center [370, 40] width 124 height 14
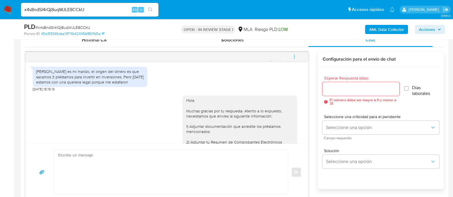
scroll to position [574, 0]
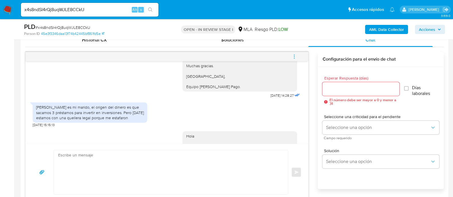
click at [296, 54] on icon "menu-action" at bounding box center [294, 56] width 5 height 5
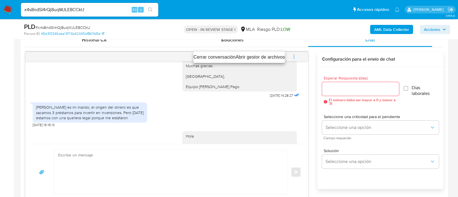
click at [224, 55] on li "Cerrar conversación" at bounding box center [215, 57] width 42 height 7
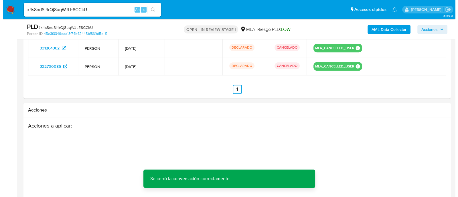
scroll to position [1017, 0]
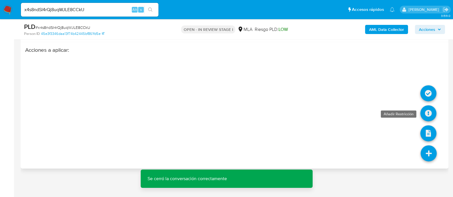
click at [427, 113] on icon at bounding box center [428, 113] width 16 height 16
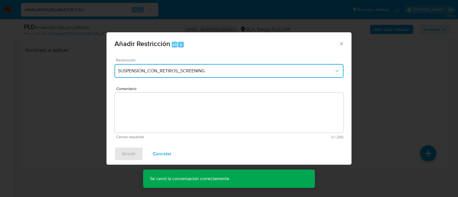
click at [188, 68] on button "SUSPENSION_CON_RETIROS_SCREENING" at bounding box center [229, 71] width 229 height 14
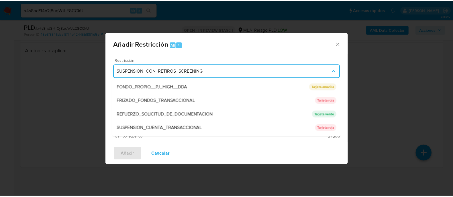
scroll to position [107, 0]
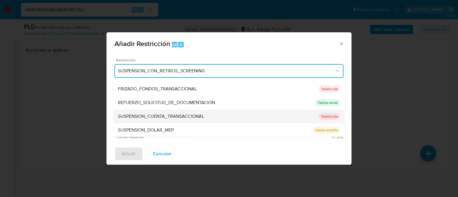
click at [185, 113] on div "SUSPENSION_CUENTA_TRANSACCIONAL" at bounding box center [218, 117] width 201 height 14
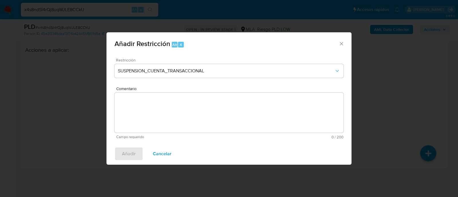
click at [211, 116] on textarea "Comentario" at bounding box center [229, 113] width 229 height 40
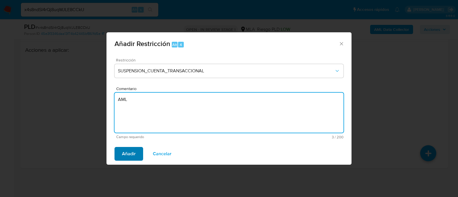
type textarea "AML"
click at [121, 155] on button "Añadir" at bounding box center [129, 154] width 29 height 14
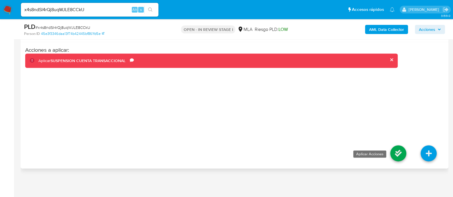
click at [397, 153] on icon at bounding box center [398, 154] width 16 height 16
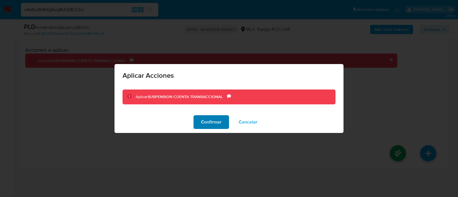
click at [206, 120] on span "Confirmar" at bounding box center [211, 122] width 21 height 13
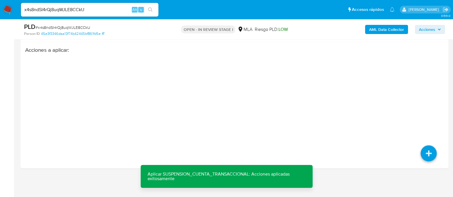
click at [90, 11] on input "x4s8ndSI4rQj8uqWJLE8CCkU" at bounding box center [90, 9] width 138 height 7
paste input "abX0zJxlbazguzVPYFmajIRt"
type input "abX0zJxlbazguzVPYFmajIRt"
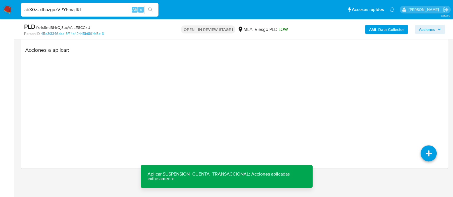
click at [149, 8] on icon "search-icon" at bounding box center [150, 9] width 4 height 4
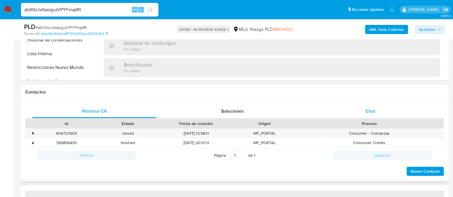
click at [364, 112] on div "Chat" at bounding box center [370, 112] width 124 height 14
select select "10"
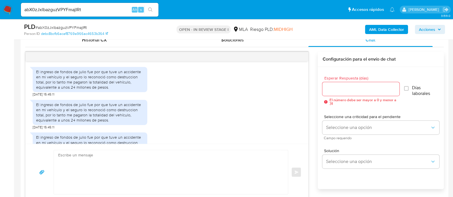
scroll to position [318, 0]
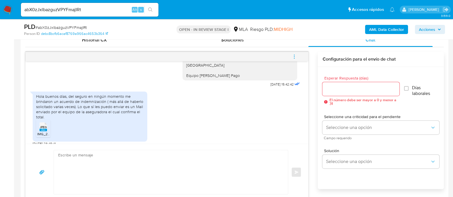
click at [44, 129] on rect at bounding box center [43, 130] width 7 height 3
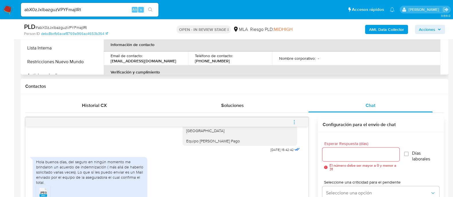
scroll to position [143, 0]
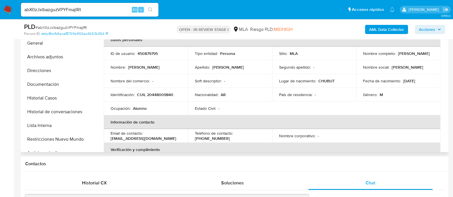
drag, startPoint x: 362, startPoint y: 56, endPoint x: 407, endPoint y: 56, distance: 45.3
click at [407, 56] on div "Nombre completo : Fabrizio Crescenzi" at bounding box center [398, 53] width 70 height 5
copy p "Fabrizio Crescenzi"
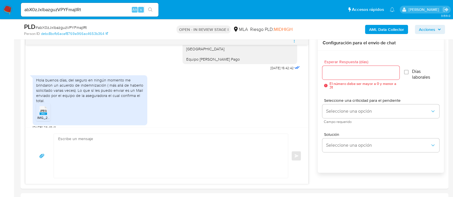
scroll to position [358, 0]
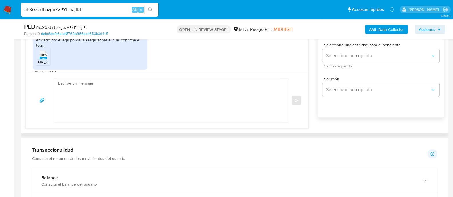
click at [163, 109] on textarea at bounding box center [169, 100] width 223 height 44
paste textarea "Fabrizio Crescenzi"
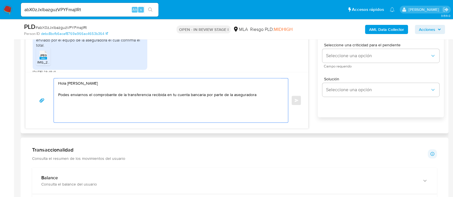
click at [202, 94] on textarea "Hola Fabrizio Crescenzi Podes enviarnos el comprobante de la transferencia reci…" at bounding box center [169, 100] width 223 height 44
click at [204, 94] on textarea "Hola Fabrizio Crescenzi Podes enviarnos el comprobante de la transferencia reci…" at bounding box center [169, 100] width 223 height 44
click at [282, 95] on div "Hola Fabrizio Crescenzi Podes enviarnos el comprobante de la transferencia reci…" at bounding box center [169, 100] width 231 height 44
click at [282, 93] on div "Hola Fabrizio Crescenzi Podes enviarnos el comprobante de la transferencia reci…" at bounding box center [169, 100] width 231 height 44
click at [279, 93] on textarea "Hola Fabrizio Crescenzi Podes enviarnos el comprobante de la transferencia reci…" at bounding box center [169, 100] width 223 height 44
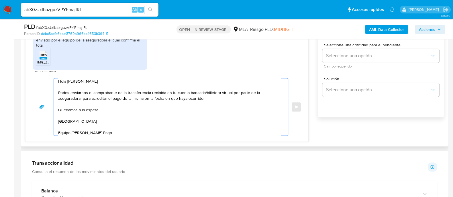
scroll to position [322, 0]
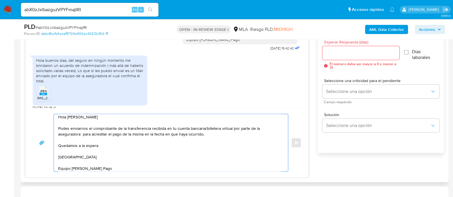
type textarea "Hola Fabrizio Crescenzi Podes enviarnos el comprobante de la transferencia reci…"
click at [332, 55] on input "Esperar Respuesta (días)" at bounding box center [360, 52] width 77 height 7
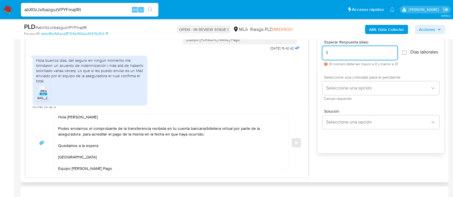
type input "1"
click at [347, 84] on div "Seleccione una criticidad para el pendiente Seleccione una opción Campo requeri…" at bounding box center [380, 87] width 117 height 25
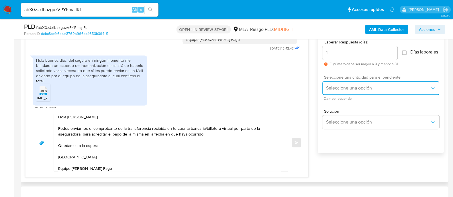
click at [347, 91] on span "Seleccione una opción" at bounding box center [378, 88] width 104 height 6
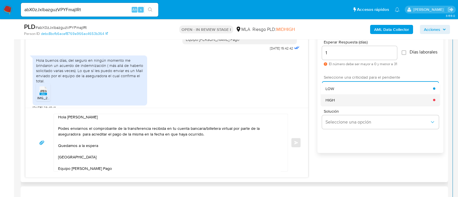
click at [337, 106] on div "HIGH" at bounding box center [380, 99] width 108 height 11
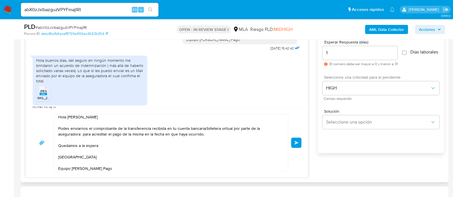
click at [301, 138] on button "Enviar" at bounding box center [296, 143] width 10 height 10
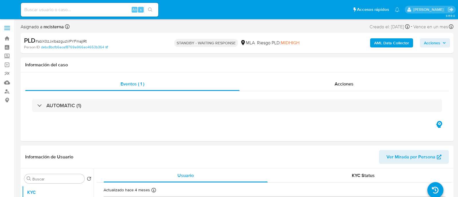
select select "10"
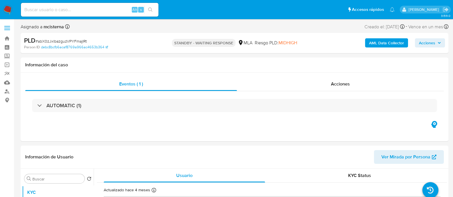
click at [103, 10] on input at bounding box center [90, 9] width 138 height 7
paste input "d6yYDIQHhMFZbepBIg01A7QY"
type input "d6yYDIQHhMFZbepBIg01A7QY"
click at [150, 9] on icon "search-icon" at bounding box center [150, 9] width 5 height 5
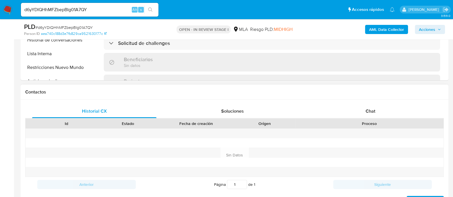
select select "10"
click at [367, 115] on div "Chat" at bounding box center [370, 112] width 124 height 14
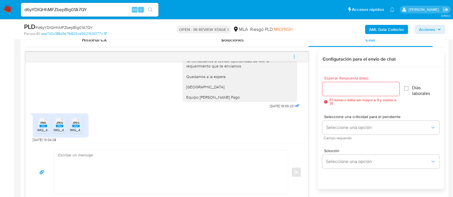
scroll to position [665, 0]
click at [39, 122] on div "PNG PNG" at bounding box center [43, 121] width 12 height 11
click at [60, 123] on span "JPEG" at bounding box center [59, 122] width 7 height 4
click at [79, 123] on span "JPEG" at bounding box center [75, 122] width 7 height 4
click at [190, 176] on textarea at bounding box center [169, 172] width 223 height 44
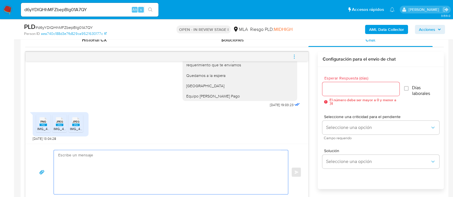
paste textarea "Hola Muchas gracias por tu respuesta. Confirmamos recepción de la documentación…"
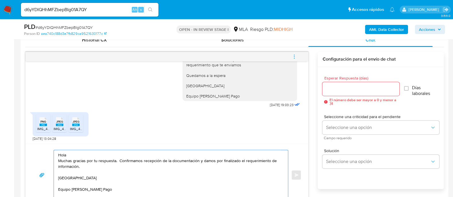
scroll to position [286, 0]
click at [210, 151] on textarea "Hola Muchas gracias por tu respuesta. Confirmamos recepción de la documentación…" at bounding box center [169, 175] width 223 height 50
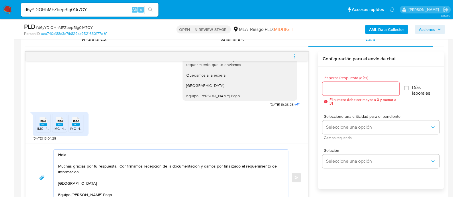
type textarea "Hola Muchas gracias por tu respuesta. Confirmamos recepción de la documentación…"
click at [327, 87] on input "Esperar Respuesta (días)" at bounding box center [360, 88] width 77 height 7
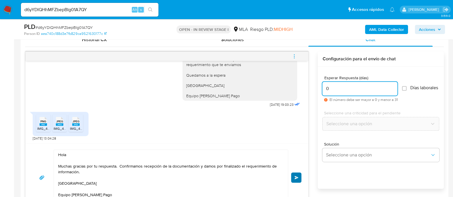
type input "0"
click at [294, 179] on button "Enviar" at bounding box center [296, 178] width 10 height 10
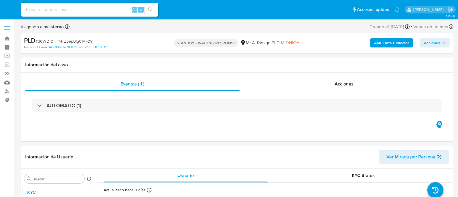
select select "10"
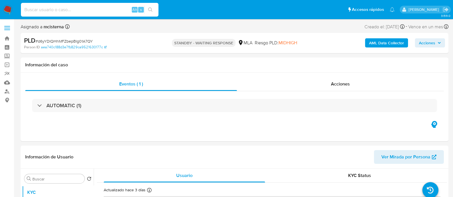
click at [97, 10] on input at bounding box center [90, 9] width 138 height 7
paste input "327892188"
type input "327892188"
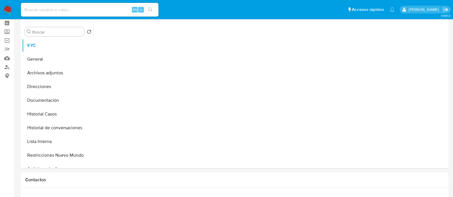
scroll to position [36, 0]
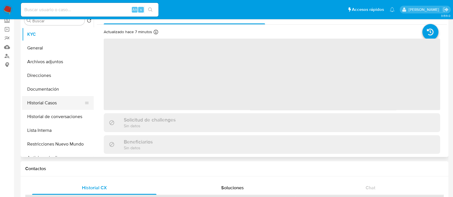
click at [57, 104] on button "Historial Casos" at bounding box center [55, 103] width 67 height 14
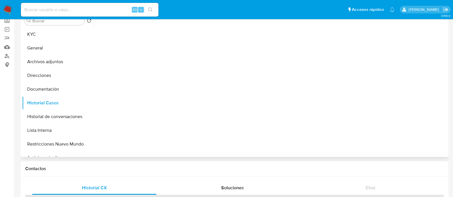
select select "10"
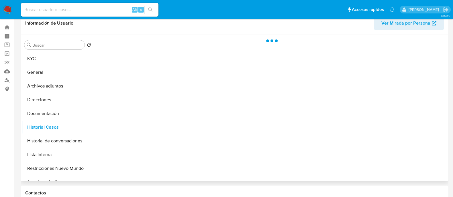
scroll to position [0, 0]
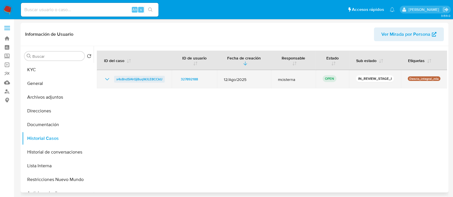
click at [145, 80] on span "x4s8ndSI4rQj8uqWJLE8CCkU" at bounding box center [139, 79] width 46 height 7
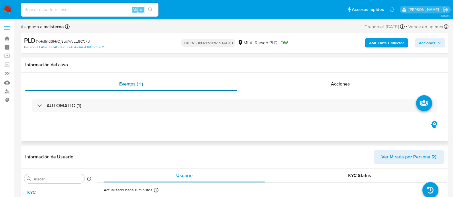
select select "10"
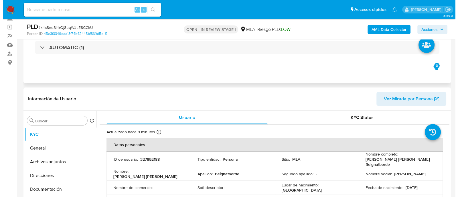
scroll to position [71, 0]
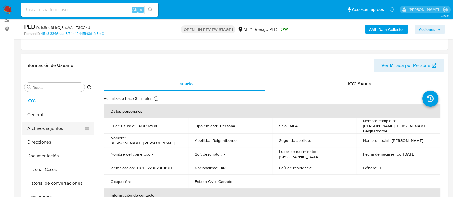
click at [67, 125] on button "Archivos adjuntos" at bounding box center [55, 129] width 67 height 14
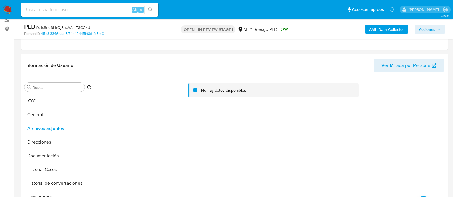
click at [380, 31] on b "AML Data Collector" at bounding box center [386, 29] width 35 height 9
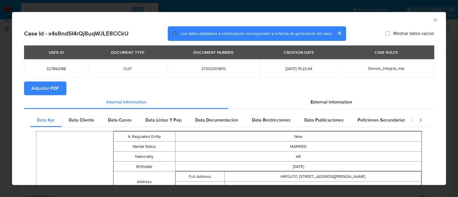
drag, startPoint x: 48, startPoint y: 86, endPoint x: 59, endPoint y: 92, distance: 12.5
click at [48, 86] on span "Adjuntar PDF" at bounding box center [46, 88] width 28 height 13
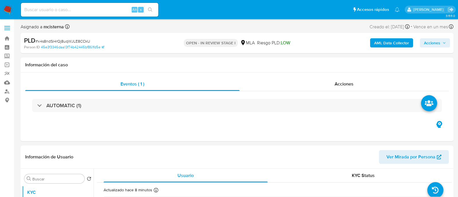
select select "10"
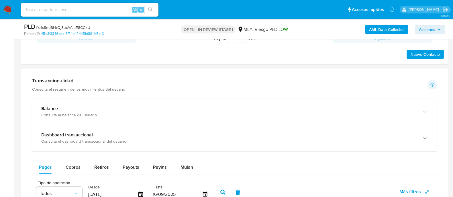
scroll to position [250, 0]
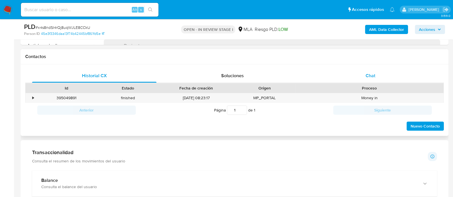
click at [366, 77] on span "Chat" at bounding box center [371, 75] width 10 height 7
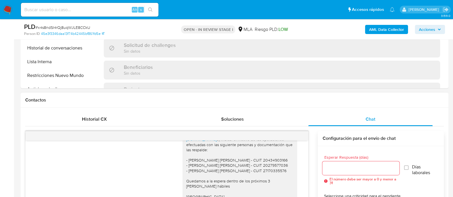
scroll to position [143, 0]
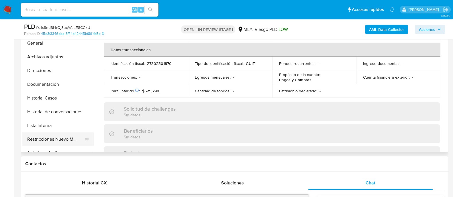
click at [70, 134] on button "Restricciones Nuevo Mundo" at bounding box center [55, 140] width 67 height 14
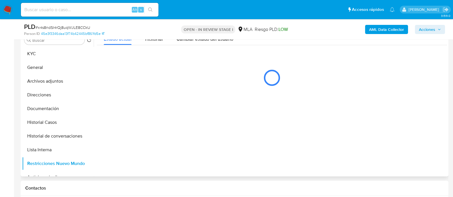
scroll to position [107, 0]
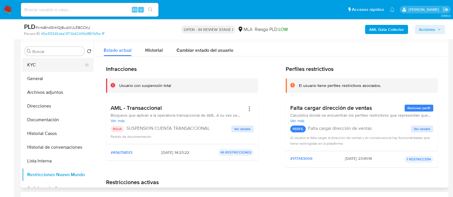
click at [61, 67] on button "KYC" at bounding box center [55, 65] width 67 height 14
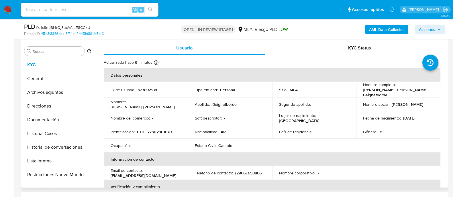
click at [162, 131] on p "CUIT 27302301870" at bounding box center [154, 131] width 35 height 5
copy p "27302301870"
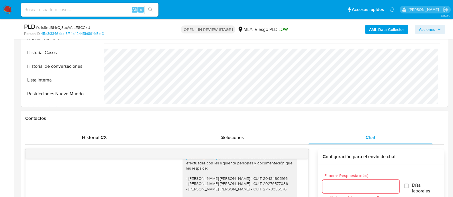
scroll to position [179, 0]
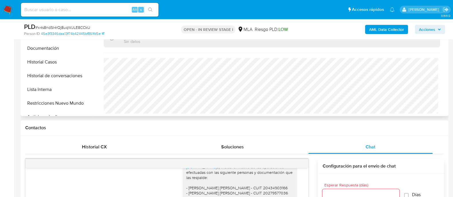
click at [72, 103] on button "Restricciones Nuevo Mundo" at bounding box center [58, 104] width 72 height 14
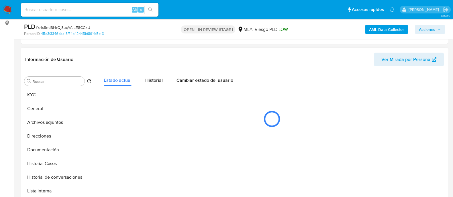
scroll to position [71, 0]
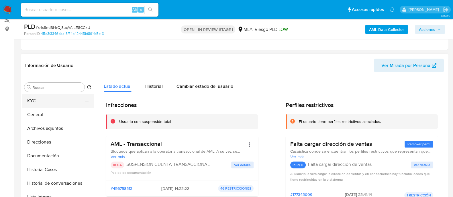
click at [42, 100] on button "KYC" at bounding box center [55, 101] width 67 height 14
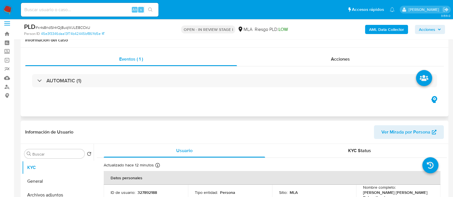
scroll to position [0, 0]
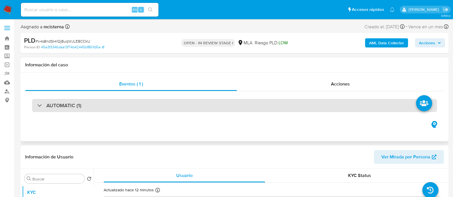
click at [86, 105] on div "AUTOMATIC (1)" at bounding box center [234, 105] width 405 height 13
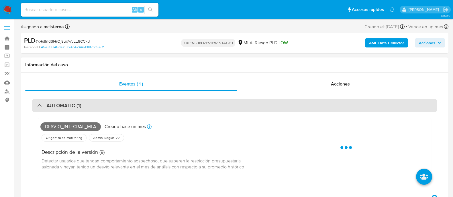
click at [86, 105] on div "AUTOMATIC (1)" at bounding box center [234, 105] width 405 height 13
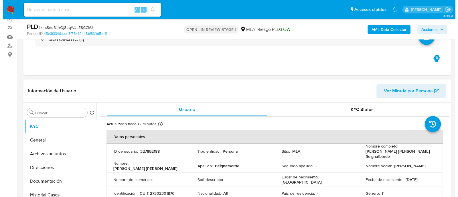
scroll to position [71, 0]
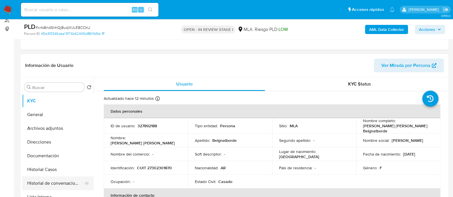
click at [69, 177] on button "Historial de conversaciones" at bounding box center [55, 184] width 67 height 14
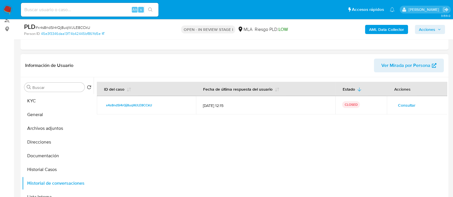
click at [394, 107] on button "Consultar" at bounding box center [406, 105] width 25 height 9
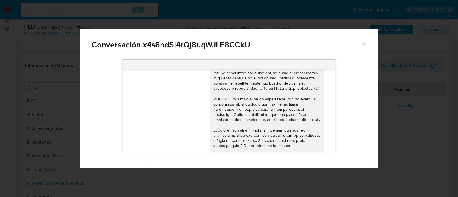
scroll to position [286, 0]
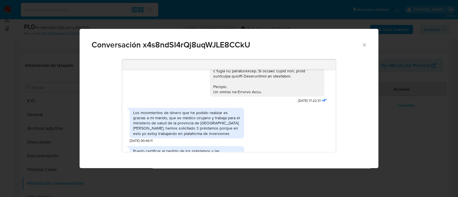
click at [188, 126] on div "Los movimientos de dinero que he podido realizar es gracias a mi marido, que es…" at bounding box center [187, 123] width 108 height 26
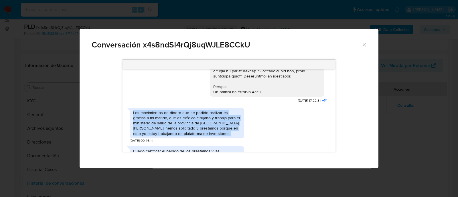
click at [188, 126] on div "Los movimientos de dinero que he podido realizar es gracias a mi marido, que es…" at bounding box center [187, 123] width 108 height 26
copy div "Los movimientos de dinero que he podido realizar es gracias a mi marido, que es…"
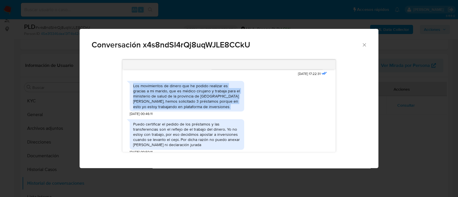
scroll to position [322, 0]
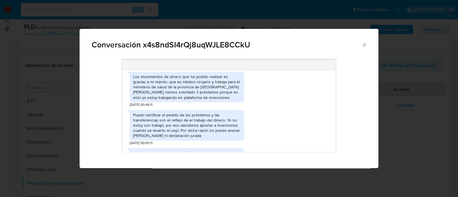
click at [184, 127] on div "Puedo certificar el pedido de los préstamos y las transferencias son el reflejo…" at bounding box center [187, 126] width 108 height 26
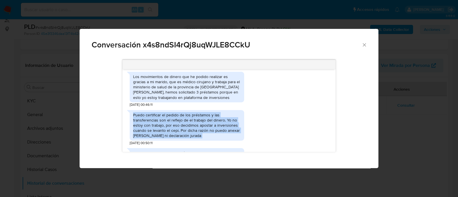
copy div "Puedo certificar el pedido de los préstamos y las transferencias son el reflejo…"
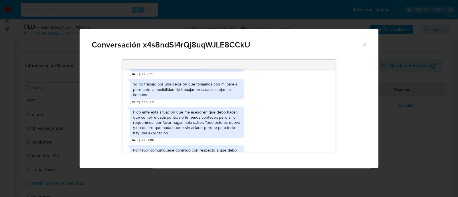
scroll to position [394, 0]
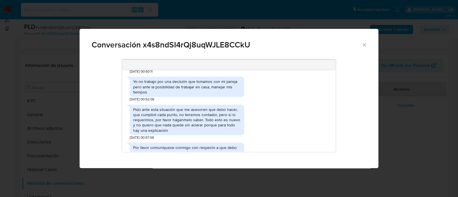
click at [212, 95] on div "Yo no trabajo por una decisión que tomamos con mi pareja pero ante la posibilid…" at bounding box center [187, 87] width 108 height 16
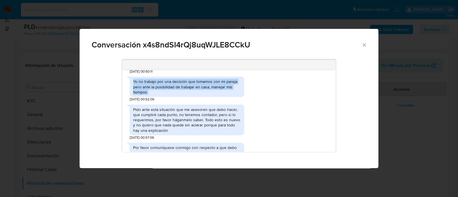
click at [212, 95] on div "Yo no trabajo por una decisión que tomamos con mi pareja pero ante la posibilid…" at bounding box center [187, 87] width 108 height 16
copy div "Yo no trabajo por una decisión que tomamos con mi pareja pero ante la posibilid…"
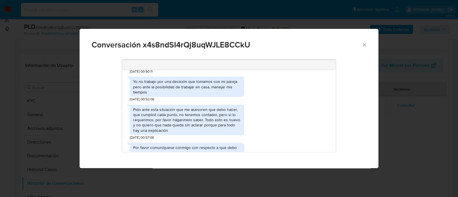
click at [206, 118] on div "Pido ante esta situación que me asesoren que debo hacer, que cumpliré cada punt…" at bounding box center [187, 120] width 108 height 26
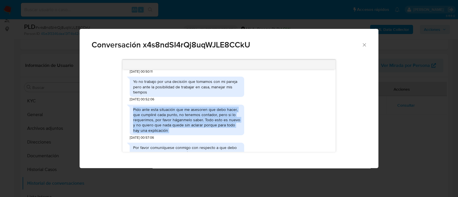
click at [206, 118] on div "Pido ante esta situación que me asesoren que debo hacer, que cumpliré cada punt…" at bounding box center [187, 120] width 108 height 26
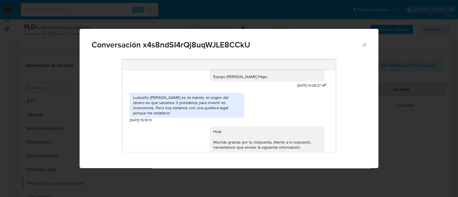
scroll to position [609, 0]
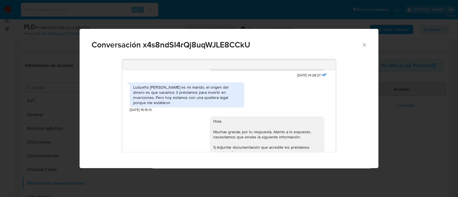
click at [183, 101] on div "Ludueño Adrián es mi marido, el origen del dinero es que sacamos 3 préstamos pa…" at bounding box center [187, 95] width 108 height 21
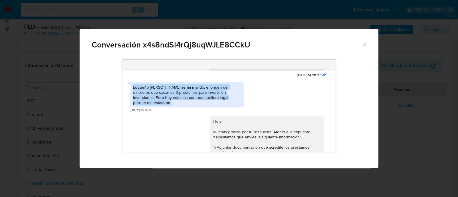
click at [183, 101] on div "Ludueño Adrián es mi marido, el origen del dinero es que sacamos 3 préstamos pa…" at bounding box center [187, 95] width 108 height 21
copy div "Ludueño Adrián es mi marido, el origen del dinero es que sacamos 3 préstamos pa…"
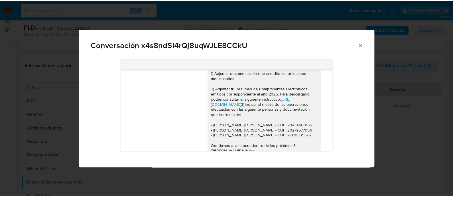
scroll to position [719, 0]
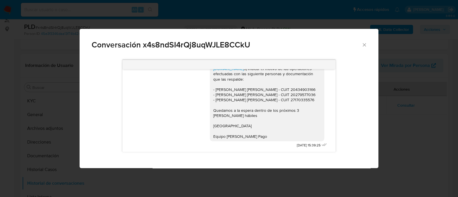
click at [63, 99] on div "Conversación x4s8ndSI4rQj8uqWJLE8CCkU 18/08/2025 17:22:31 Los movimientos de di…" at bounding box center [229, 98] width 458 height 197
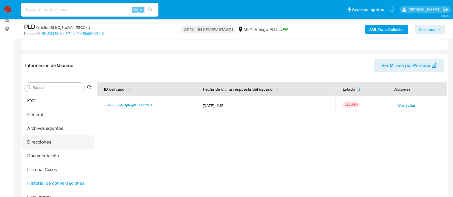
click at [53, 139] on button "Direcciones" at bounding box center [55, 142] width 67 height 14
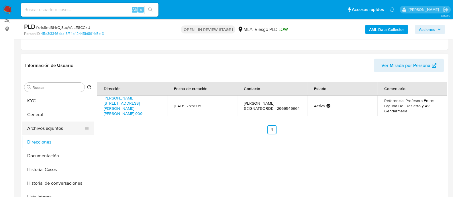
click at [60, 128] on button "Archivos adjuntos" at bounding box center [55, 129] width 67 height 14
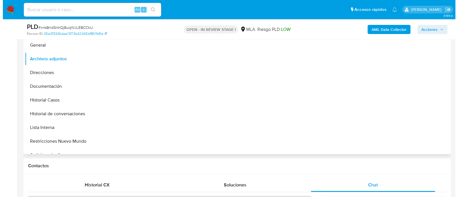
scroll to position [143, 0]
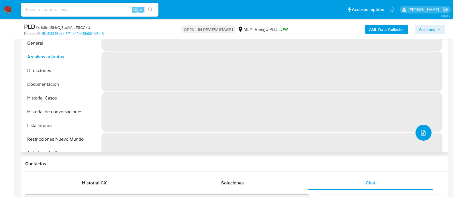
click at [420, 130] on icon "upload-file" at bounding box center [423, 132] width 7 height 7
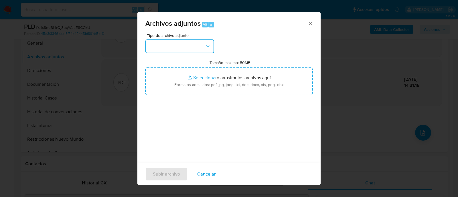
click at [187, 47] on button "button" at bounding box center [180, 47] width 69 height 14
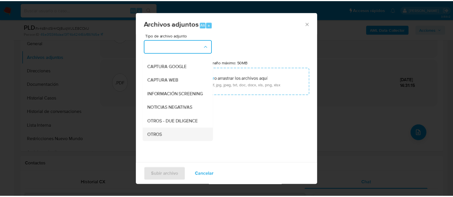
scroll to position [71, 0]
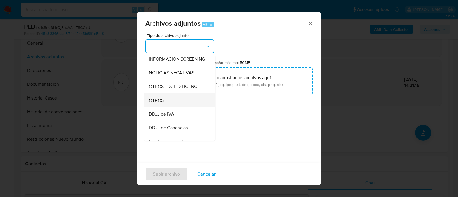
click at [176, 106] on div "OTROS" at bounding box center [178, 101] width 58 height 14
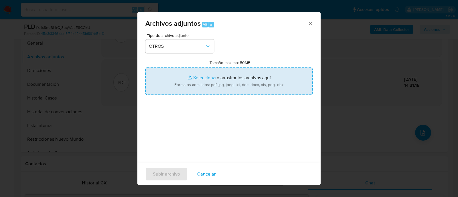
type input "C:\fakepath\Caselog x4s8ndSI4rQj8uqWJLE8CCkU_2025_08_18_15_56_11.docx"
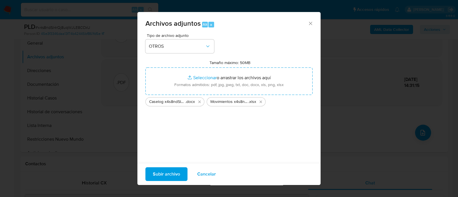
click at [176, 175] on span "Subir archivo" at bounding box center [166, 174] width 27 height 13
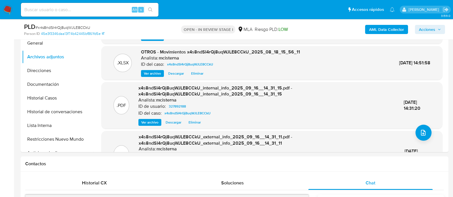
drag, startPoint x: 419, startPoint y: 29, endPoint x: 416, endPoint y: 31, distance: 3.3
click at [419, 29] on span "Acciones" at bounding box center [427, 29] width 16 height 9
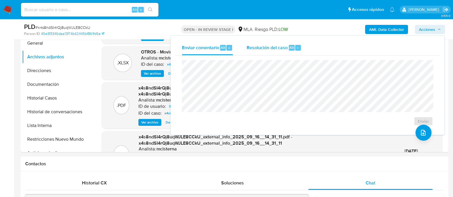
click at [305, 42] on button "Resolución del caso Alt r" at bounding box center [274, 47] width 68 height 15
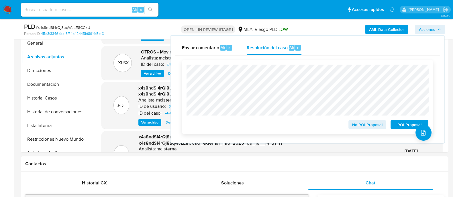
click at [399, 127] on span "ROI Proposal" at bounding box center [409, 125] width 30 height 8
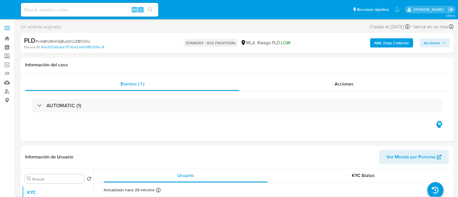
select select "10"
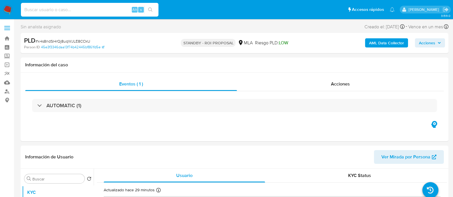
click at [96, 7] on input at bounding box center [90, 9] width 138 height 7
paste input "129925720"
type input "129925720"
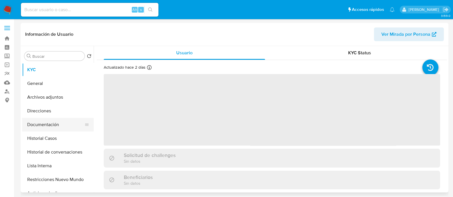
click at [60, 131] on button "Documentación" at bounding box center [55, 125] width 67 height 14
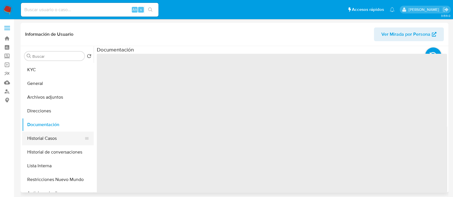
click at [67, 133] on button "Historial Casos" at bounding box center [55, 139] width 67 height 14
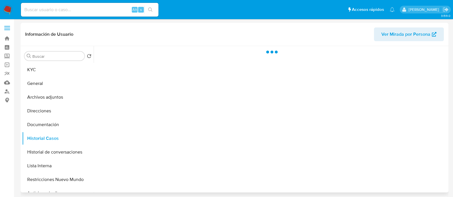
select select "10"
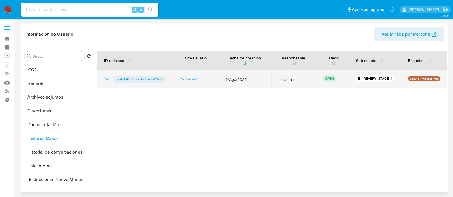
click at [132, 78] on span "wo1Qj4HSgScw4TLzaiL7S2w2" at bounding box center [139, 79] width 46 height 7
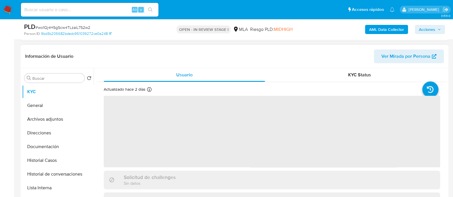
scroll to position [107, 0]
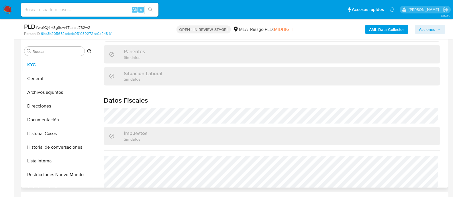
select select "10"
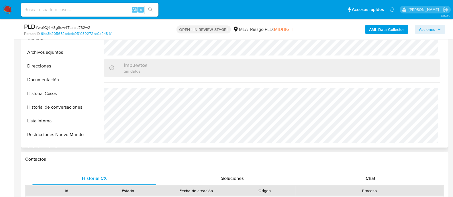
scroll to position [215, 0]
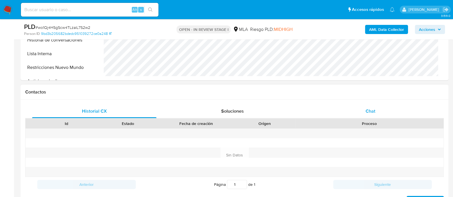
click at [368, 115] on div "Chat" at bounding box center [370, 112] width 124 height 14
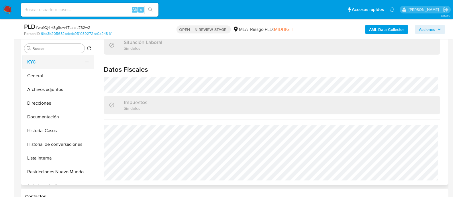
scroll to position [107, 0]
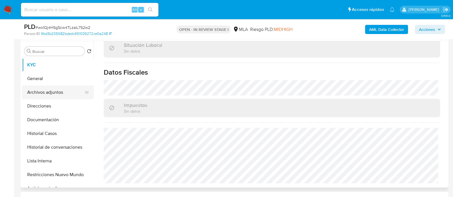
click at [56, 96] on button "Archivos adjuntos" at bounding box center [55, 93] width 67 height 14
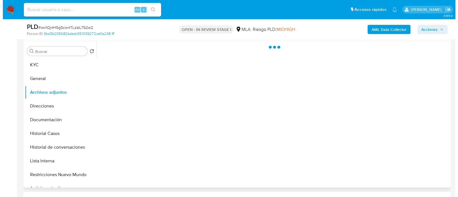
scroll to position [0, 0]
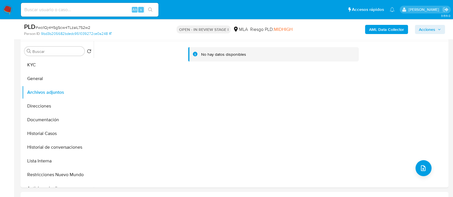
click at [368, 31] on button "AML Data Collector" at bounding box center [386, 29] width 43 height 9
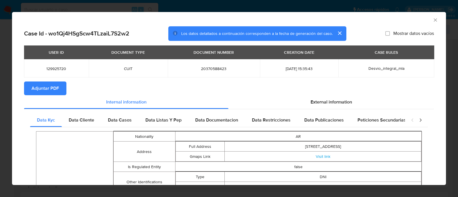
click at [63, 69] on span "129925720" at bounding box center [56, 68] width 51 height 5
copy span "129925720"
click at [46, 89] on span "Adjuntar PDF" at bounding box center [46, 88] width 28 height 13
